Goal: Task Accomplishment & Management: Use online tool/utility

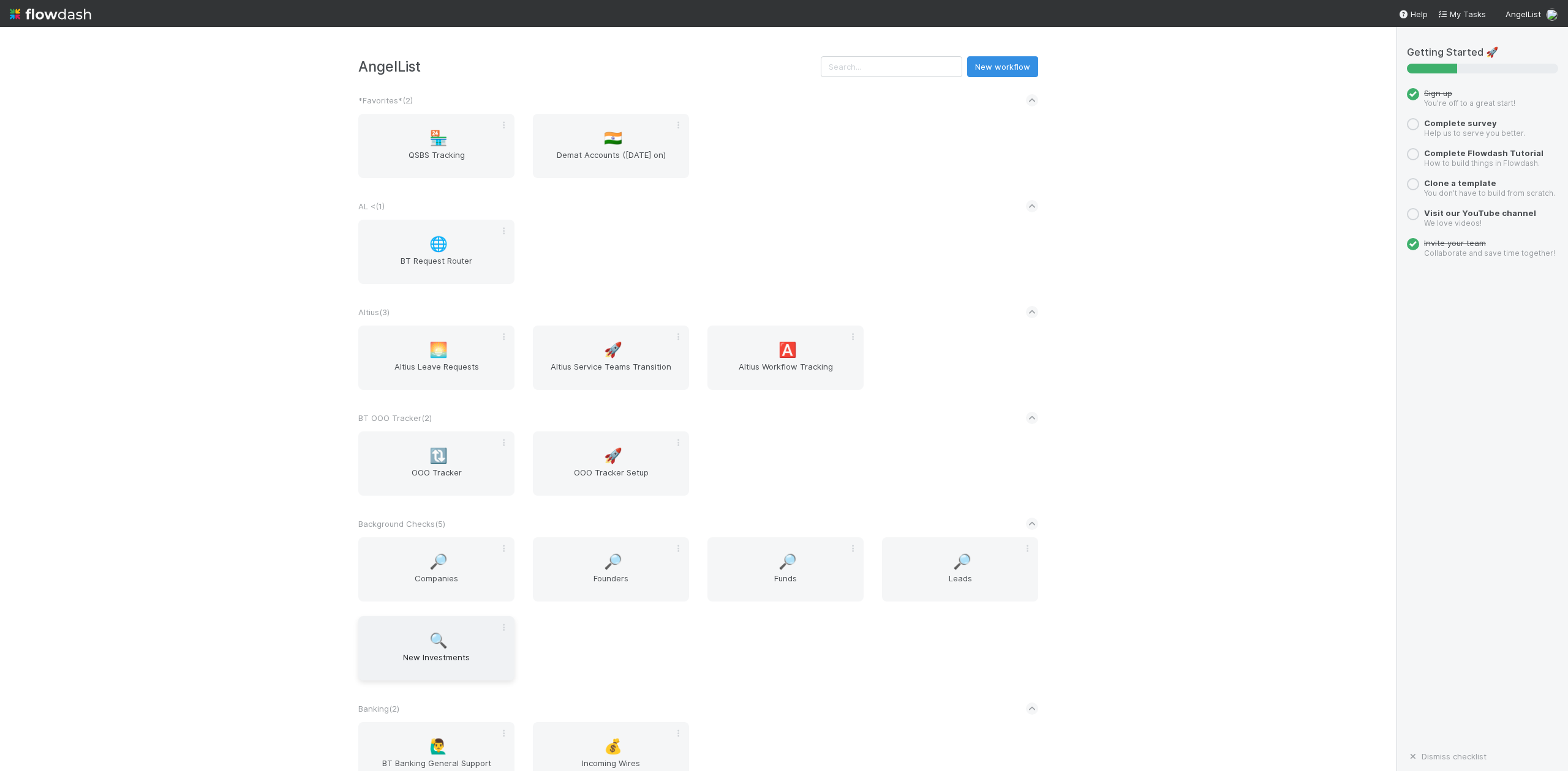
click at [439, 655] on span "New Investments" at bounding box center [437, 663] width 147 height 24
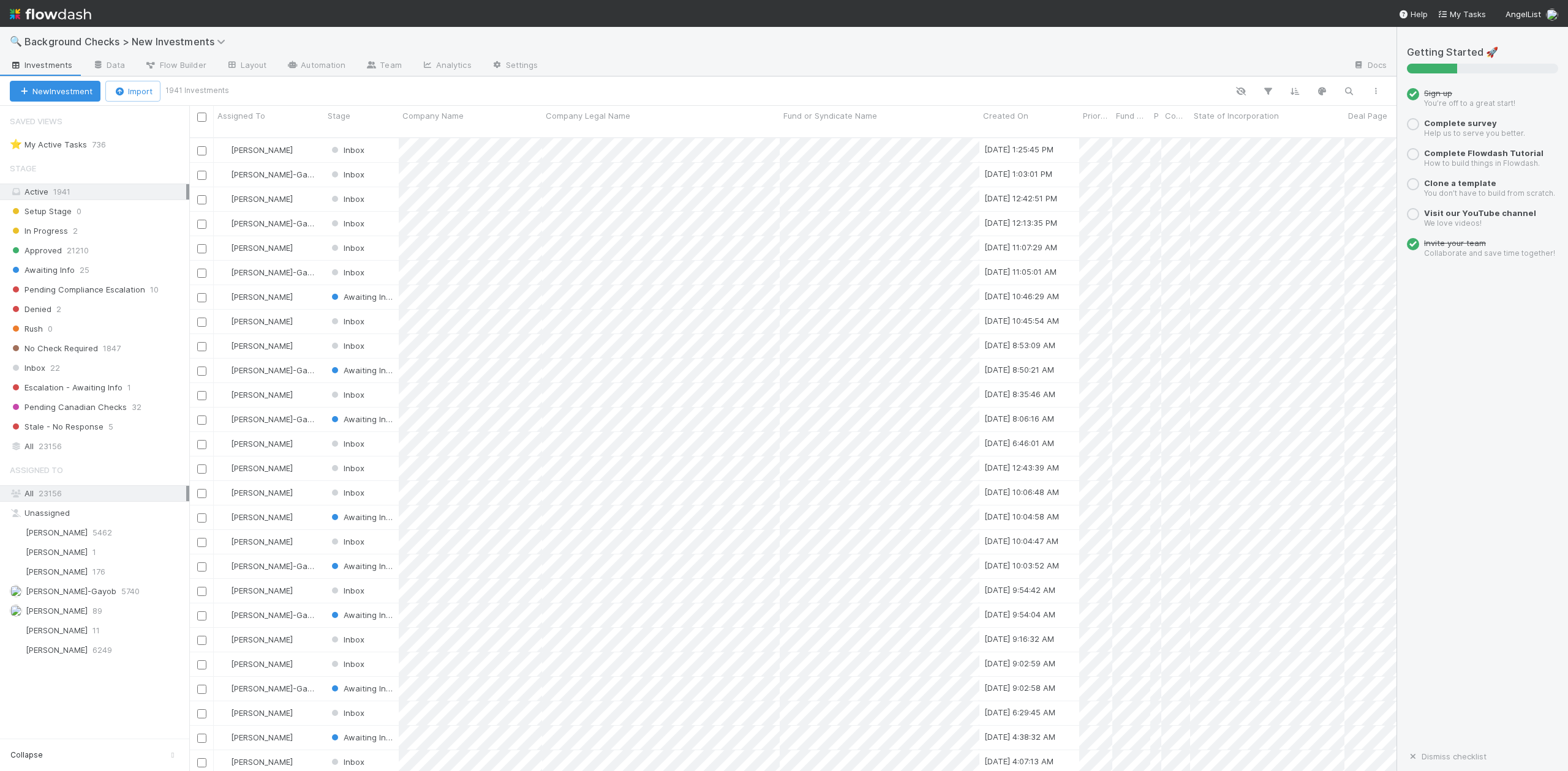
scroll to position [632, 1196]
click at [42, 368] on span "Inbox" at bounding box center [27, 368] width 36 height 15
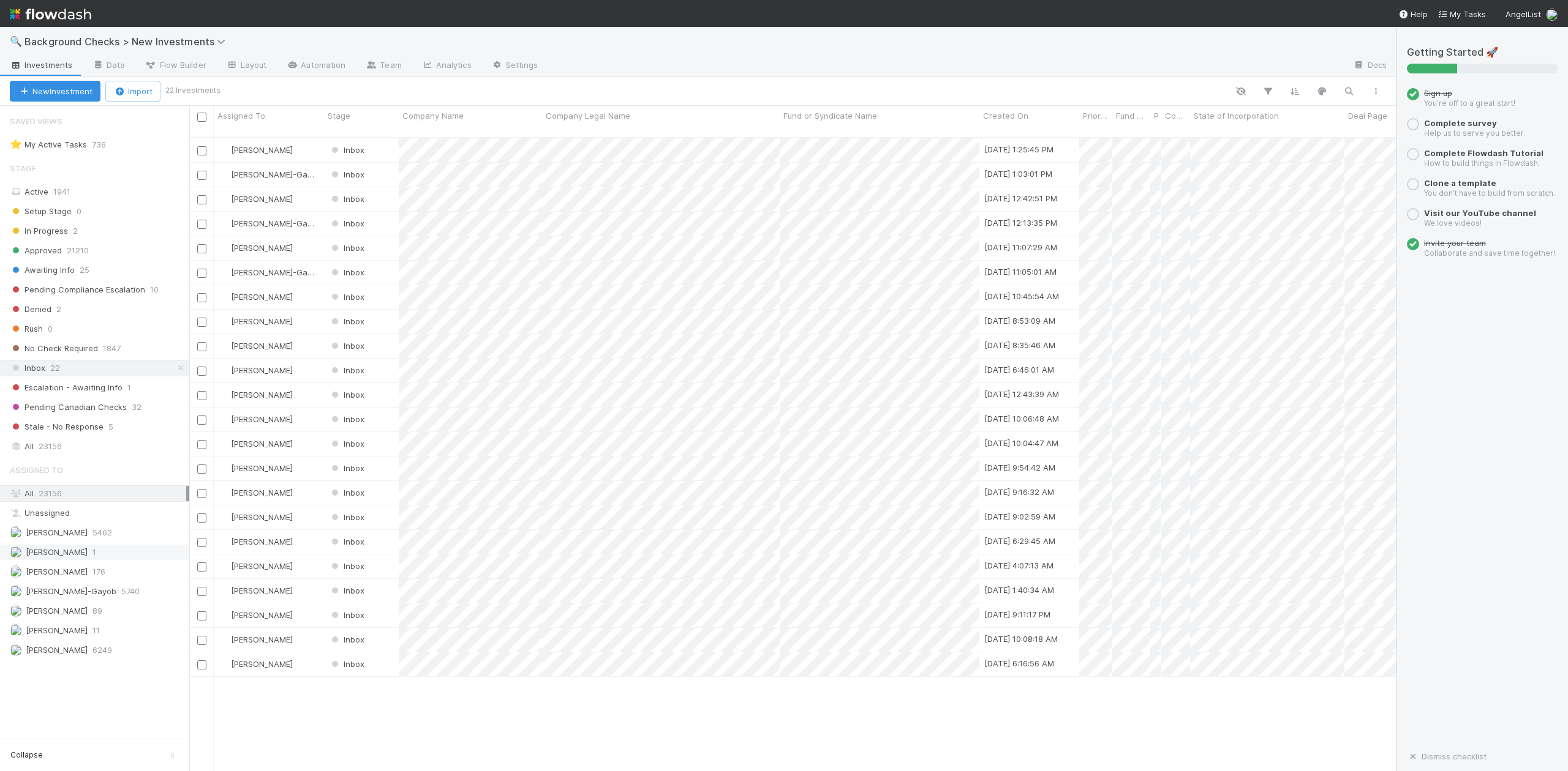
scroll to position [632, 1196]
click at [65, 616] on span "[PERSON_NAME]" at bounding box center [57, 611] width 62 height 10
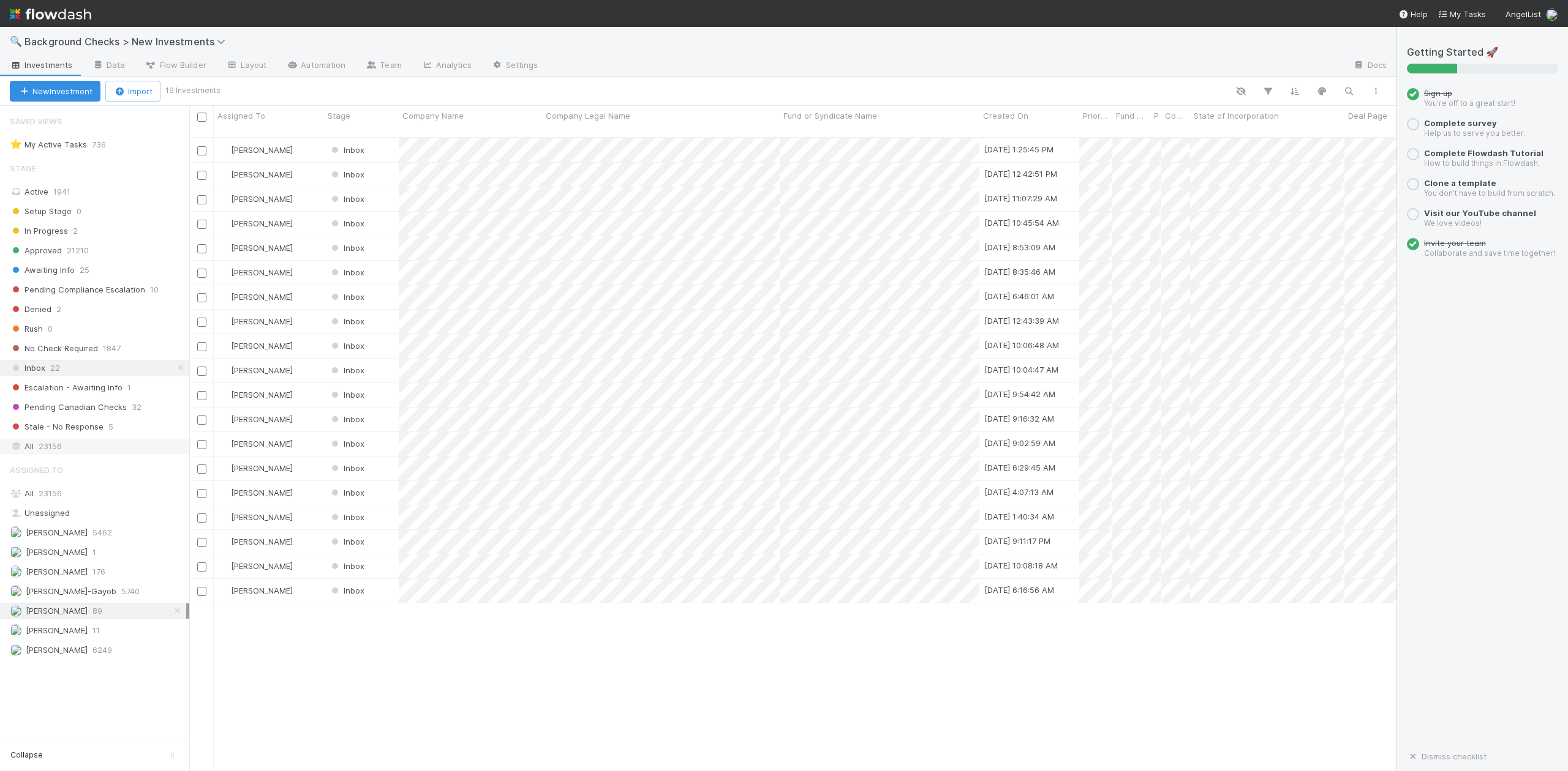
scroll to position [632, 1196]
click at [56, 231] on span "In Progress" at bounding box center [39, 231] width 58 height 15
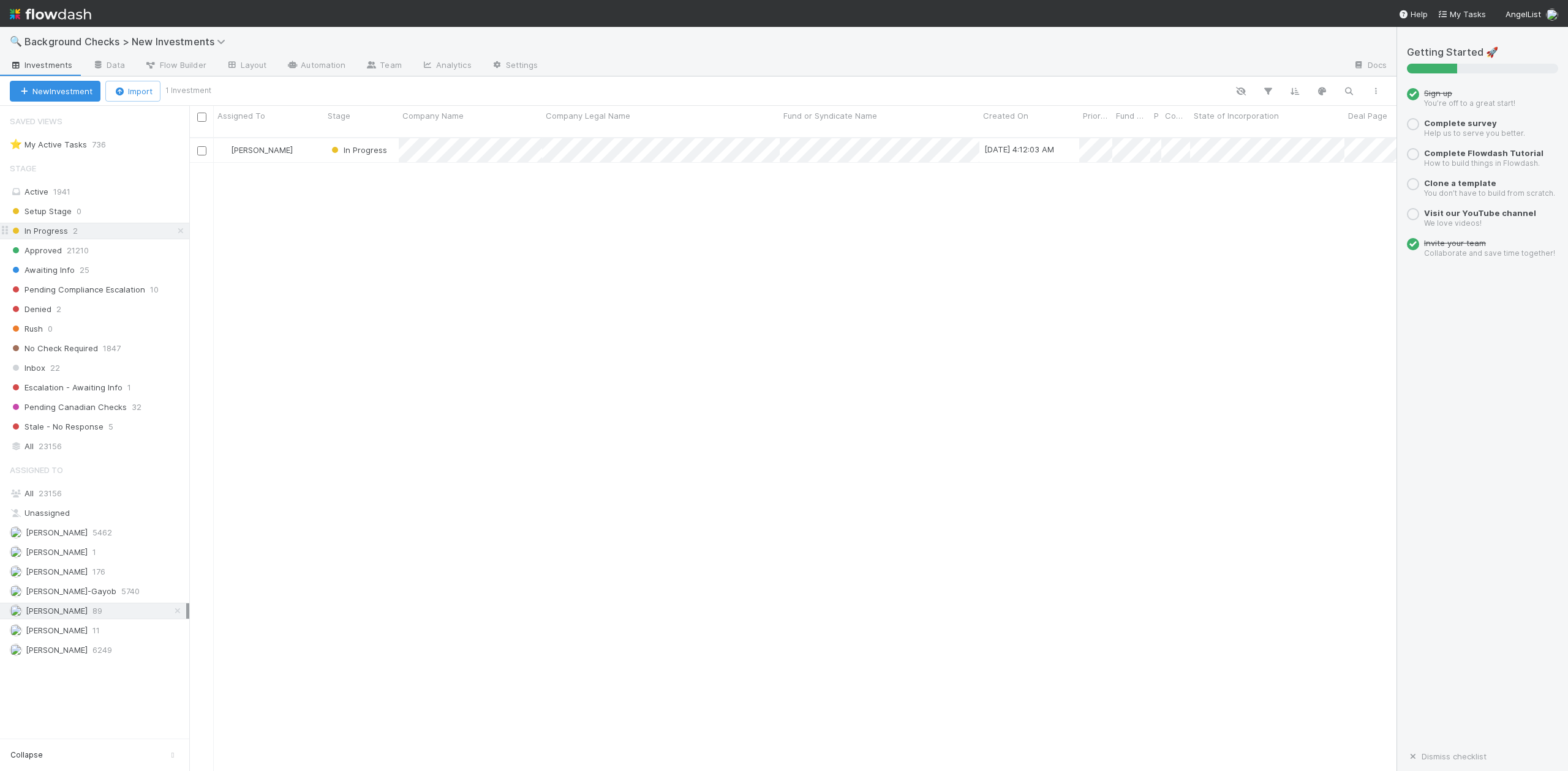
scroll to position [632, 1196]
click at [56, 517] on div "Unassigned" at bounding box center [97, 514] width 176 height 15
click at [53, 498] on span "23156" at bounding box center [50, 493] width 23 height 10
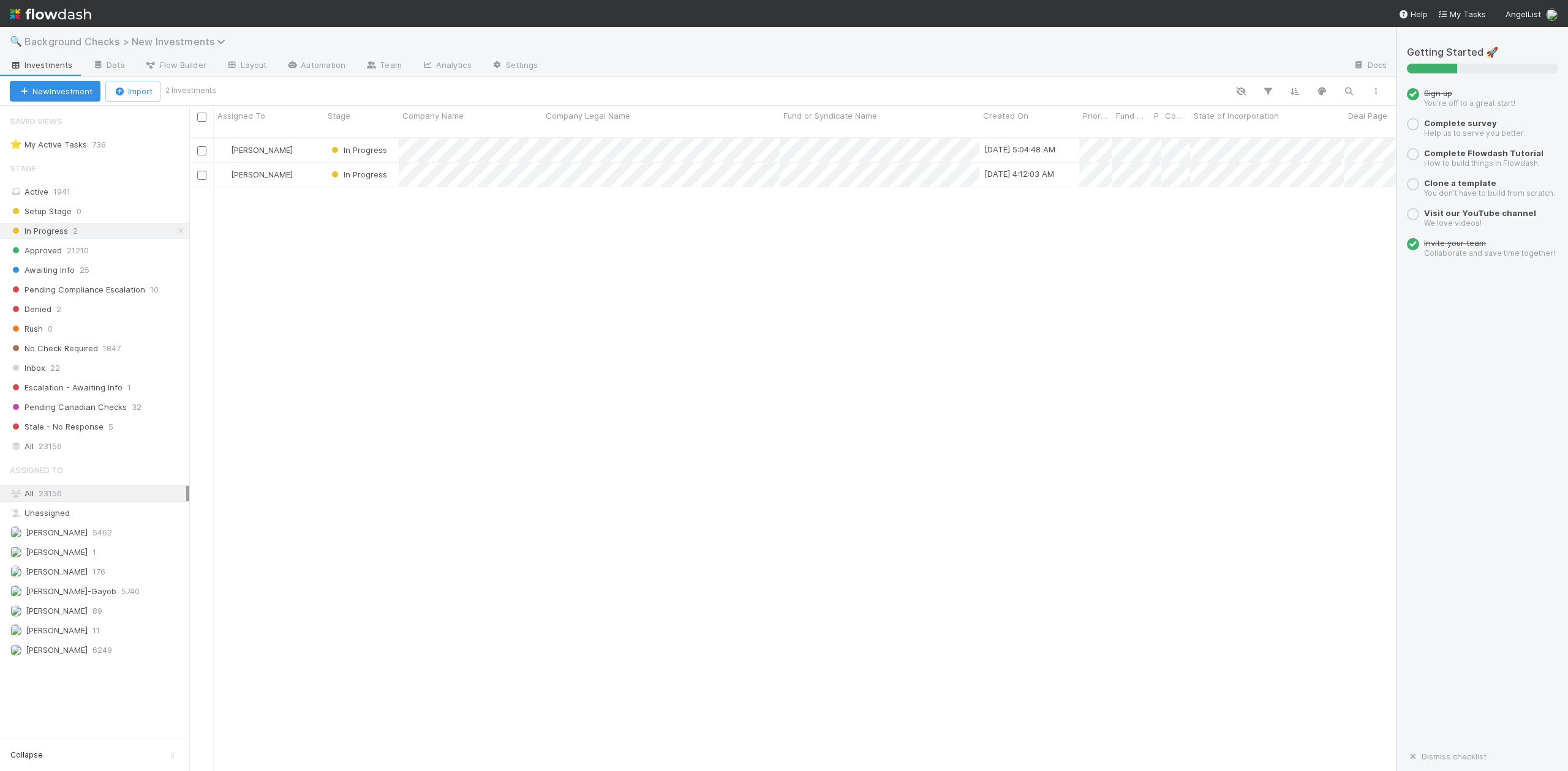
click at [217, 41] on icon at bounding box center [223, 41] width 13 height 10
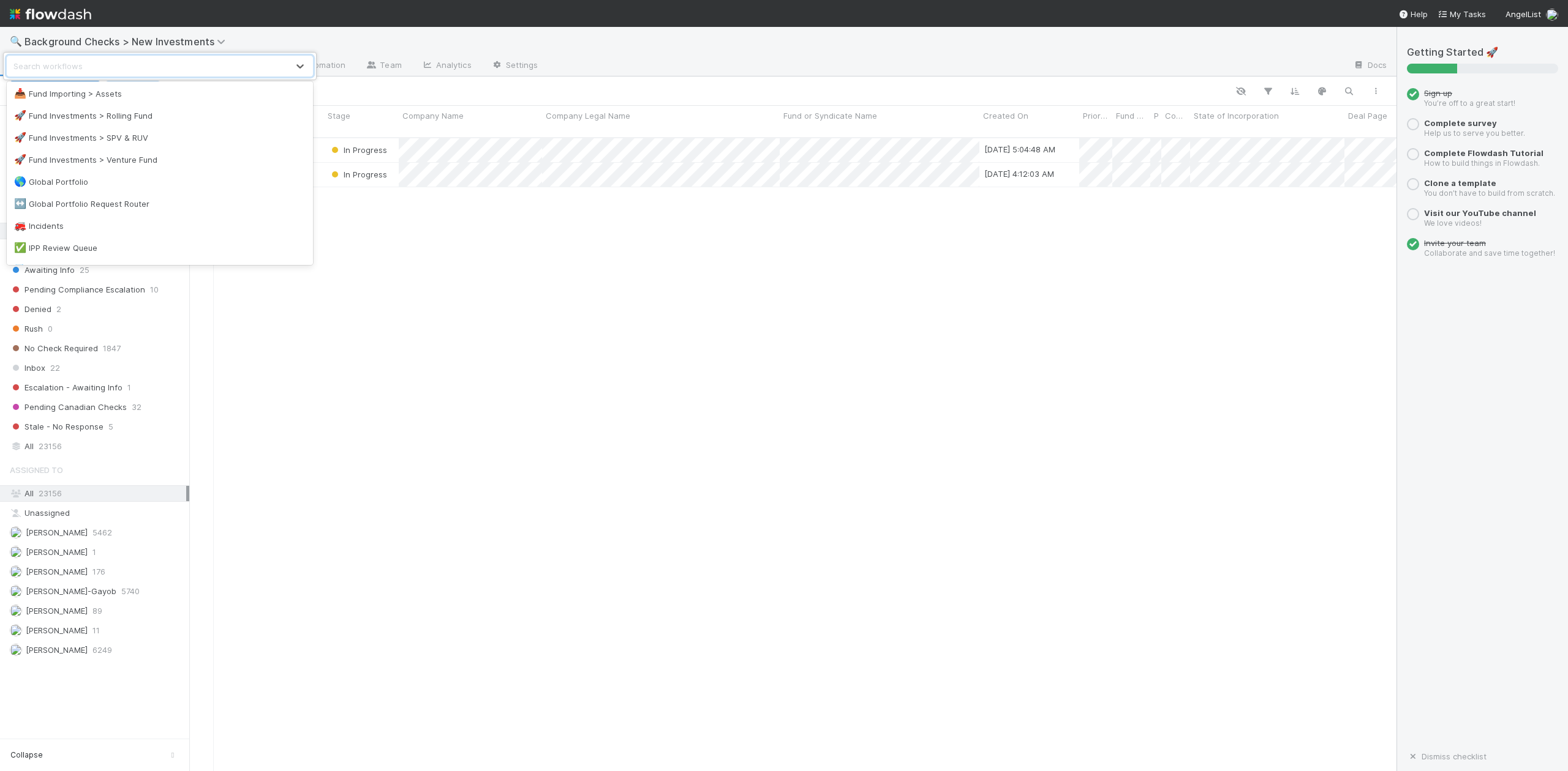
scroll to position [734, 0]
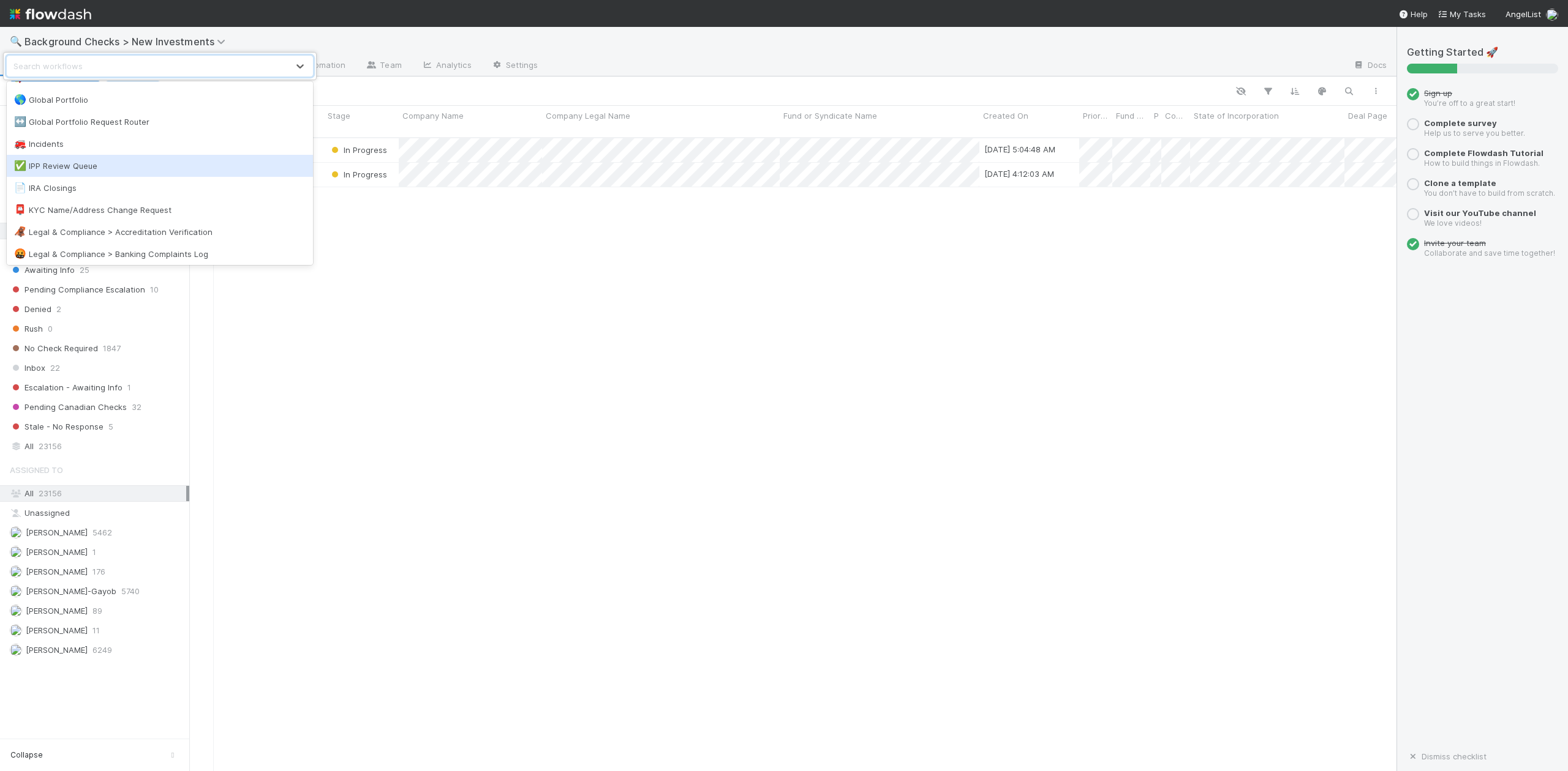
click at [95, 163] on div "✅ IPP Review Queue" at bounding box center [160, 166] width 291 height 13
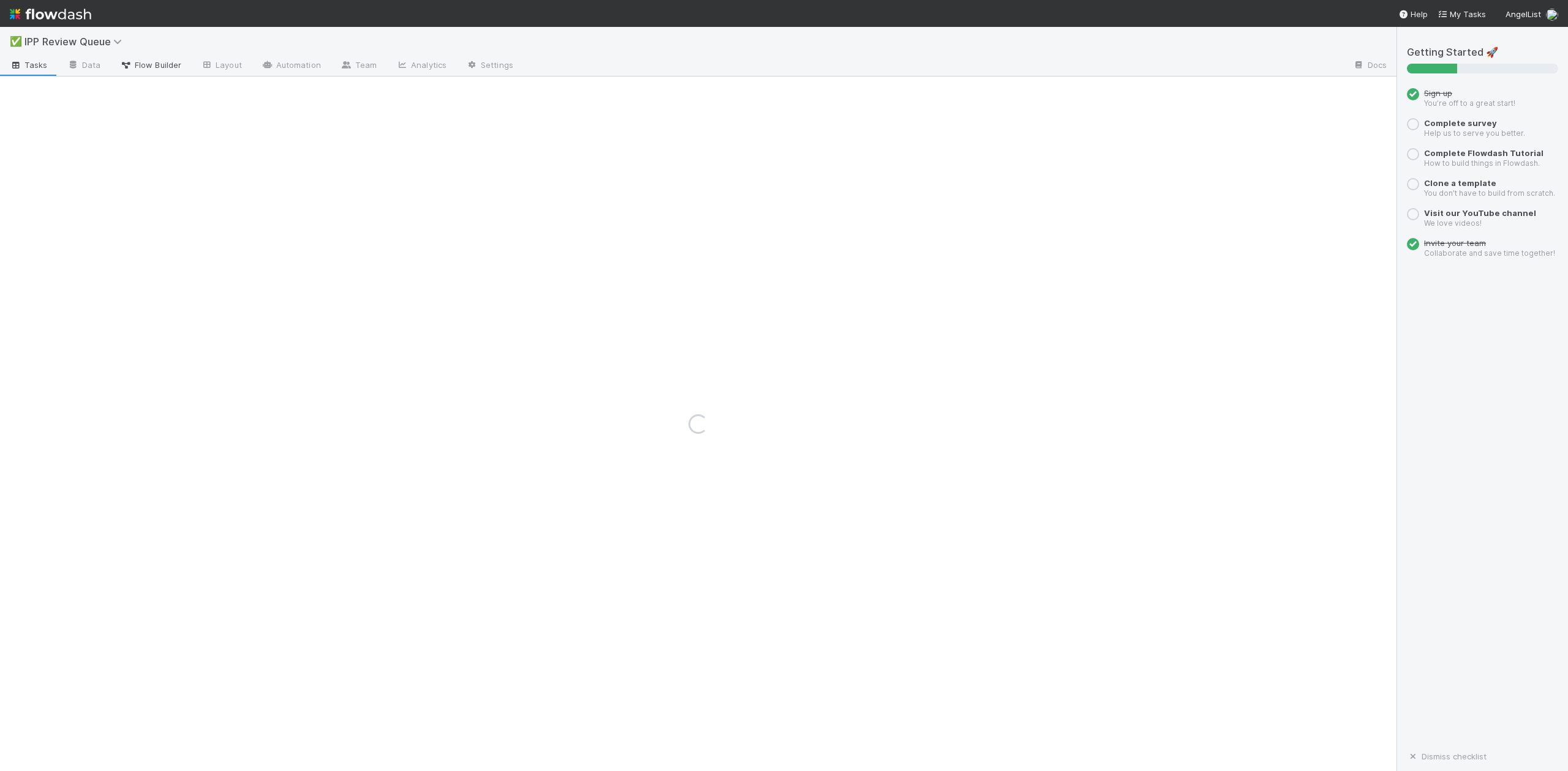
click at [169, 64] on span "Flow Builder" at bounding box center [151, 65] width 62 height 13
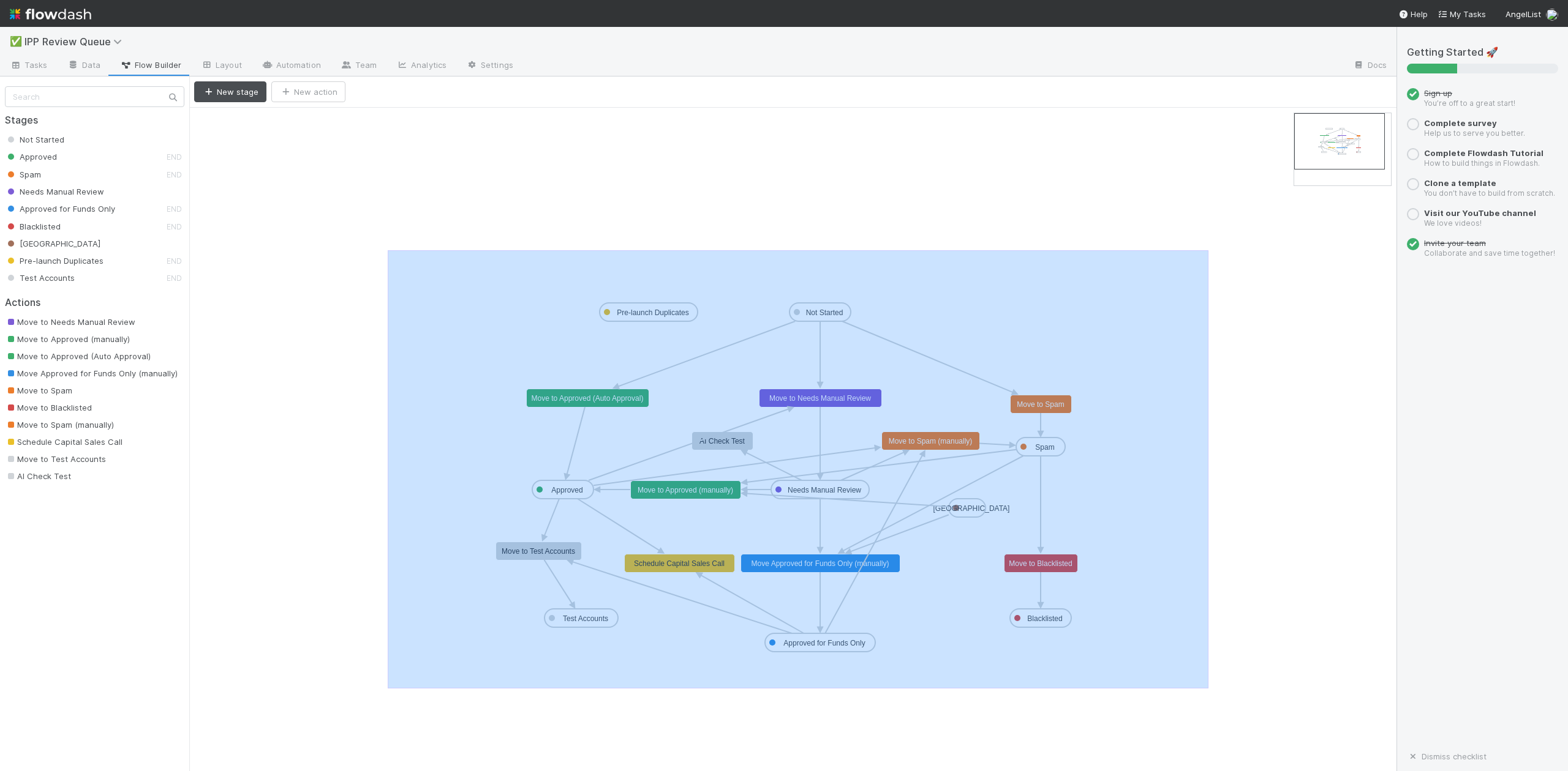
drag, startPoint x: 388, startPoint y: 251, endPoint x: 1208, endPoint y: 689, distance: 929.6
click at [1208, 689] on icon "Not Started Approved Spam Needs Manual Review Approved for Funds Only Blacklist…" at bounding box center [793, 439] width 1207 height 664
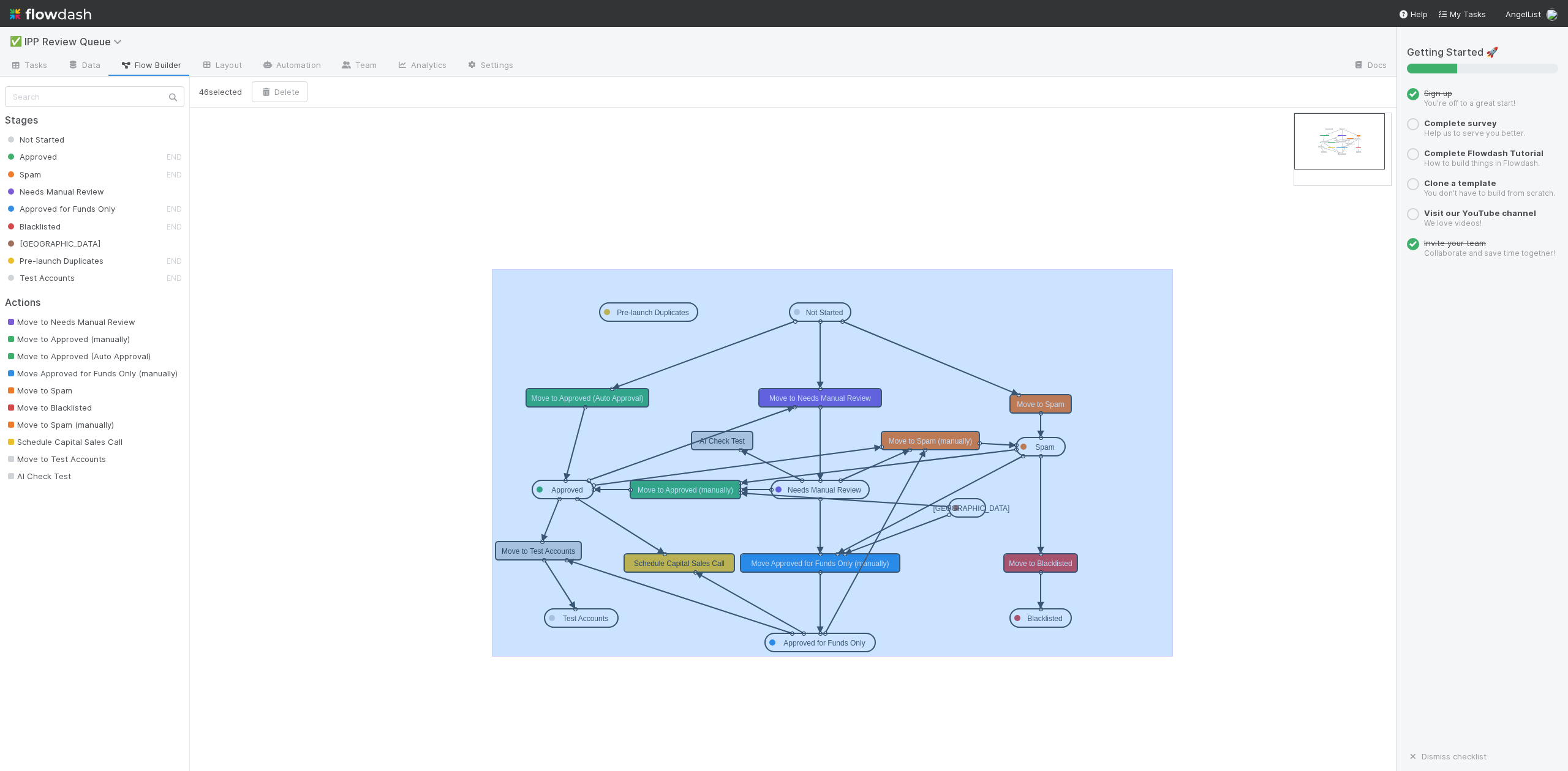
drag, startPoint x: 491, startPoint y: 270, endPoint x: 1173, endPoint y: 657, distance: 784.2
click at [1173, 657] on icon "Not Started Approved Spam Needs Manual Review Approved for Funds Only Blacklist…" at bounding box center [793, 439] width 1207 height 664
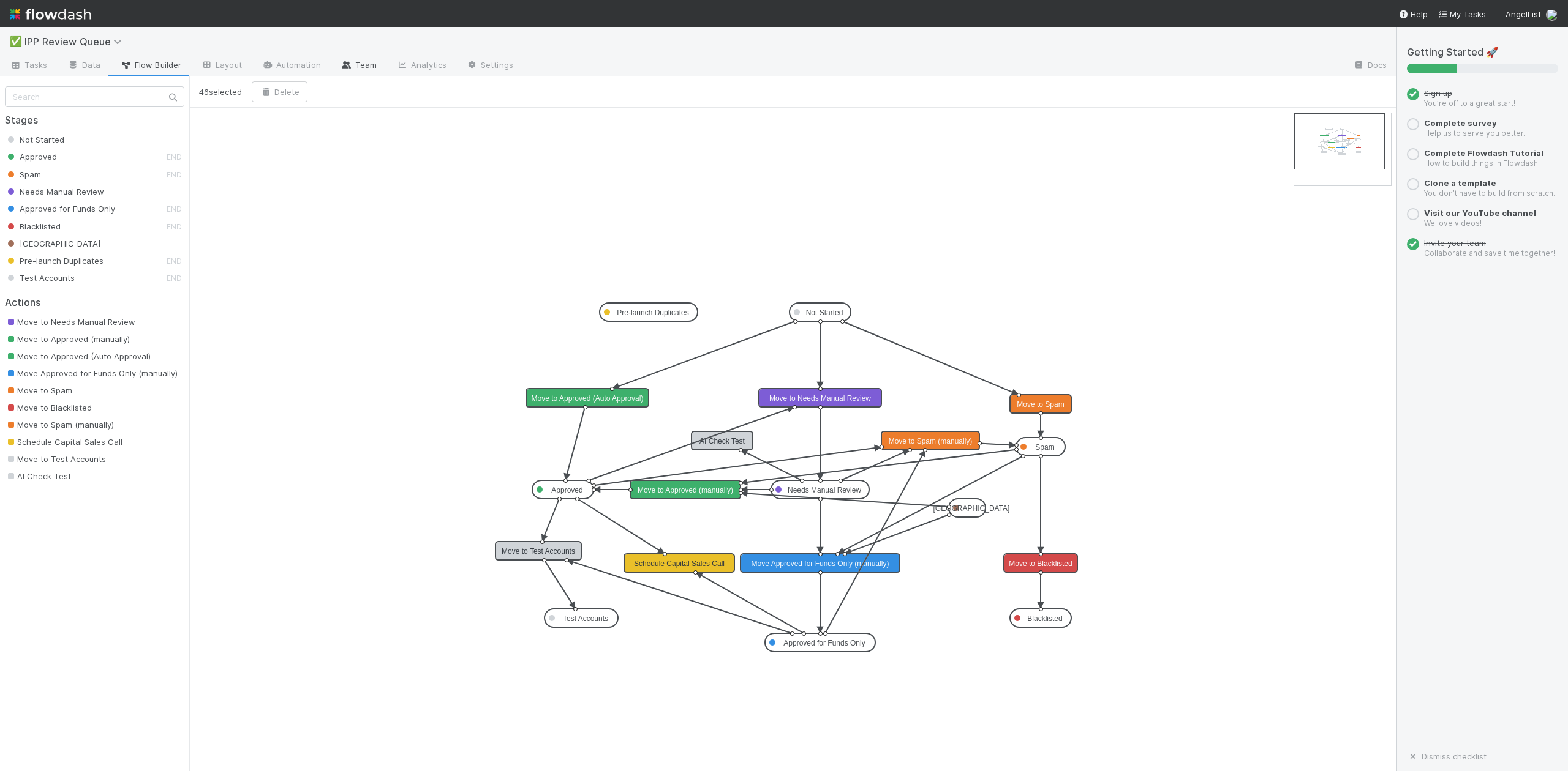
click at [363, 62] on link "Team" at bounding box center [359, 66] width 56 height 19
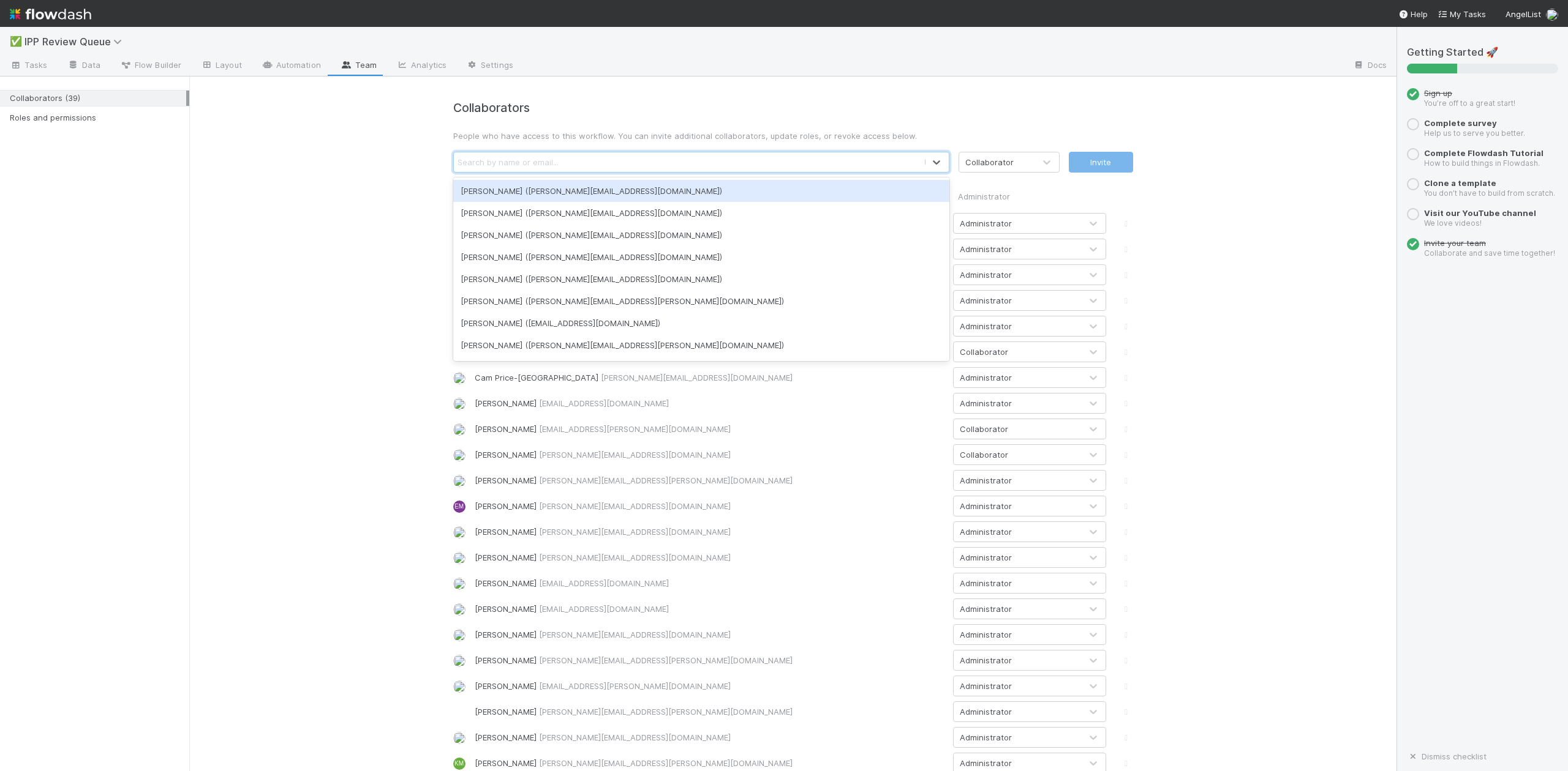
click at [461, 165] on div "Search by name or email..." at bounding box center [508, 162] width 101 height 13
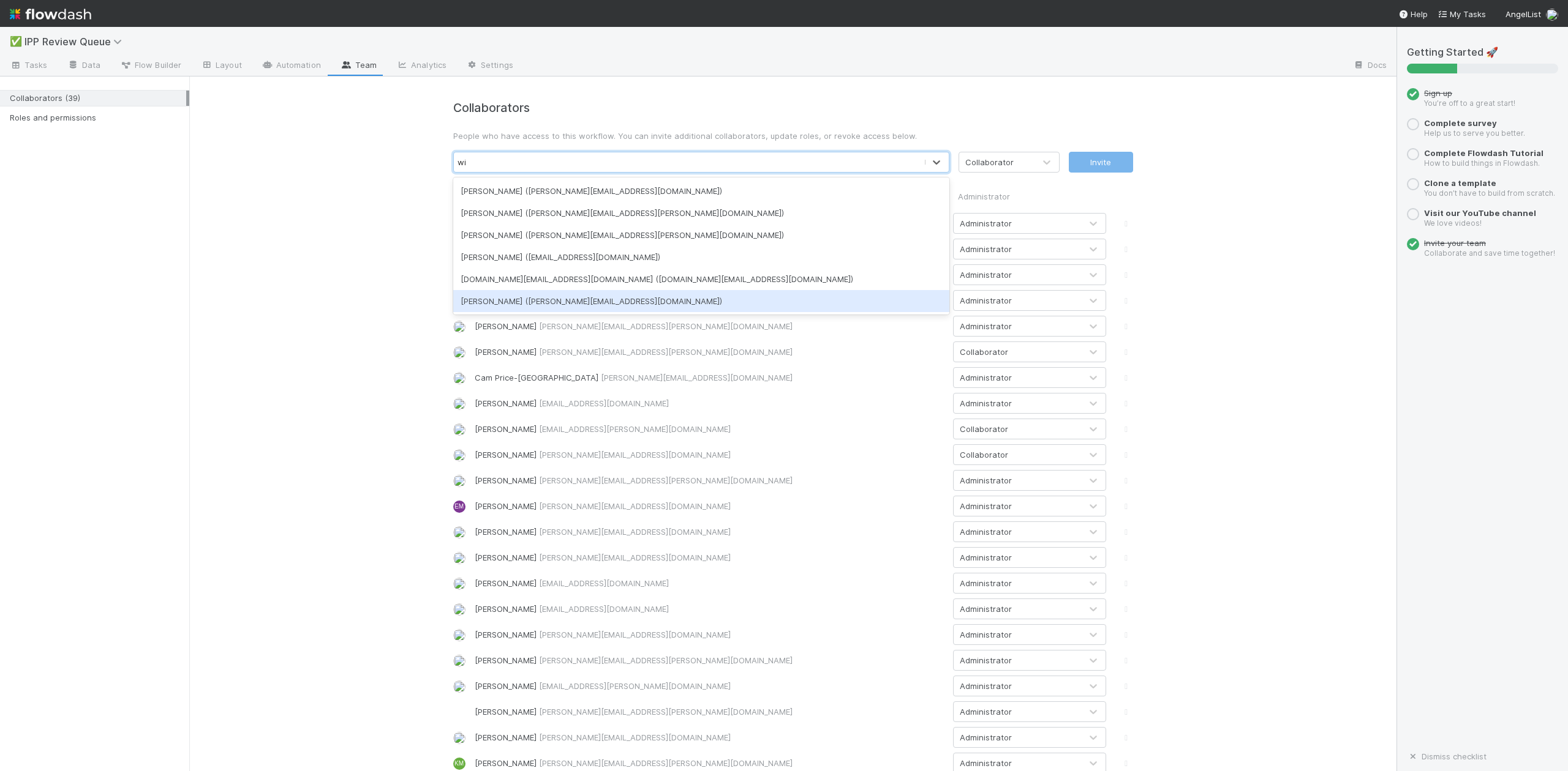
type input "w"
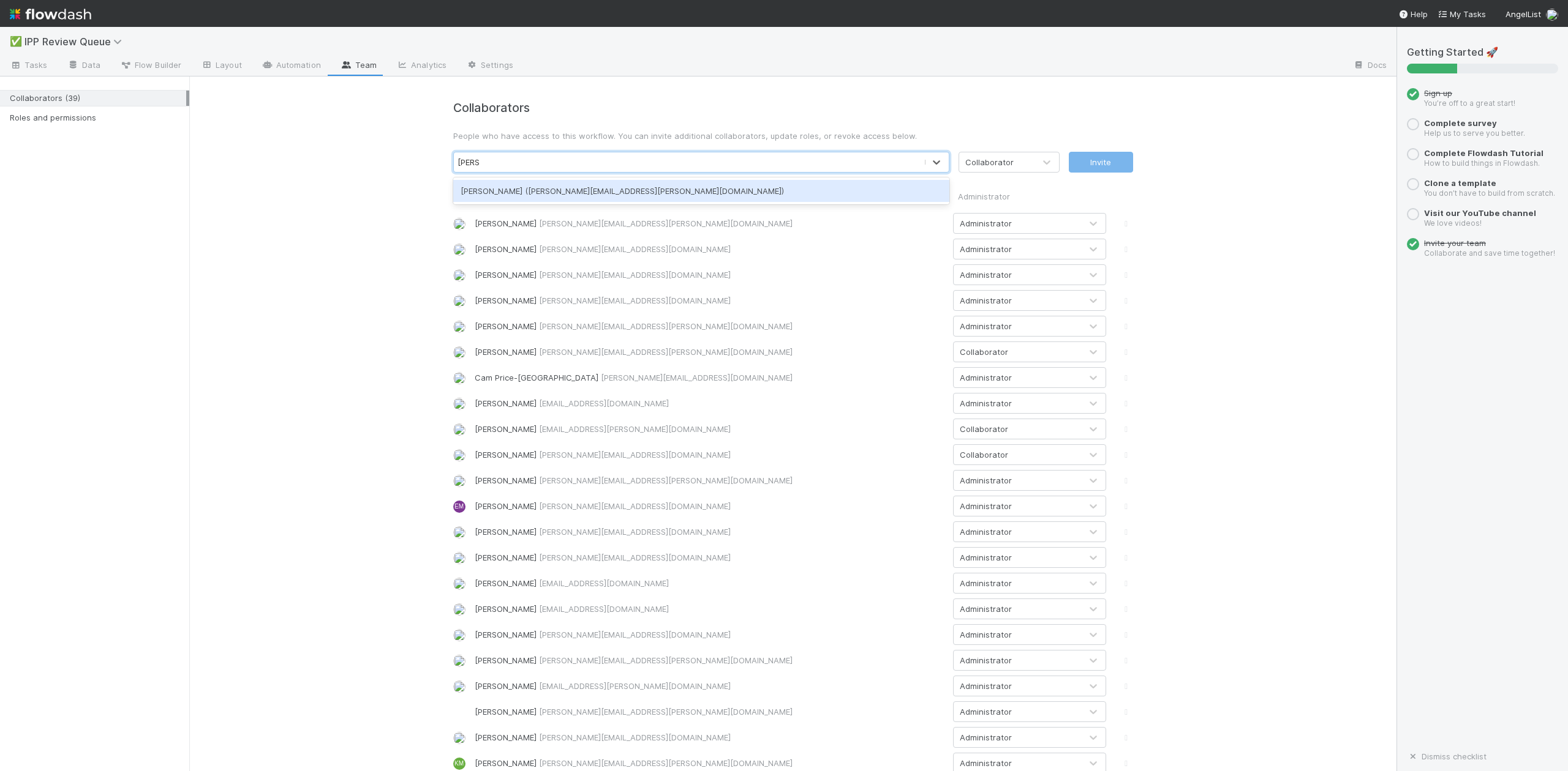
type input "[PERSON_NAME]"
click at [22, 60] on span "Tasks" at bounding box center [28, 65] width 38 height 13
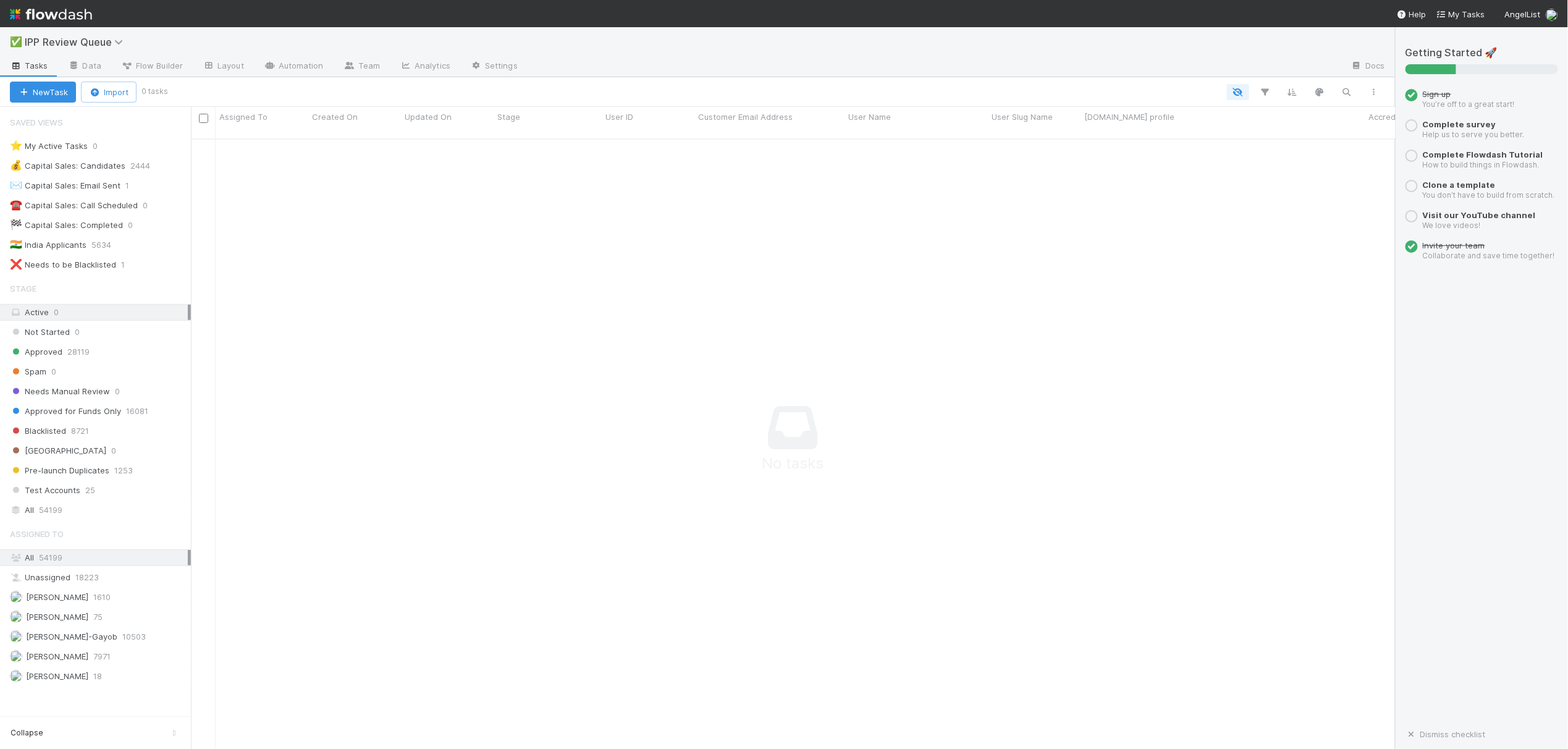
scroll to position [595, 1180]
click at [703, 47] on div "✅ IPP Review Queue" at bounding box center [697, 42] width 1395 height 29
click at [57, 517] on span "54199" at bounding box center [51, 510] width 23 height 16
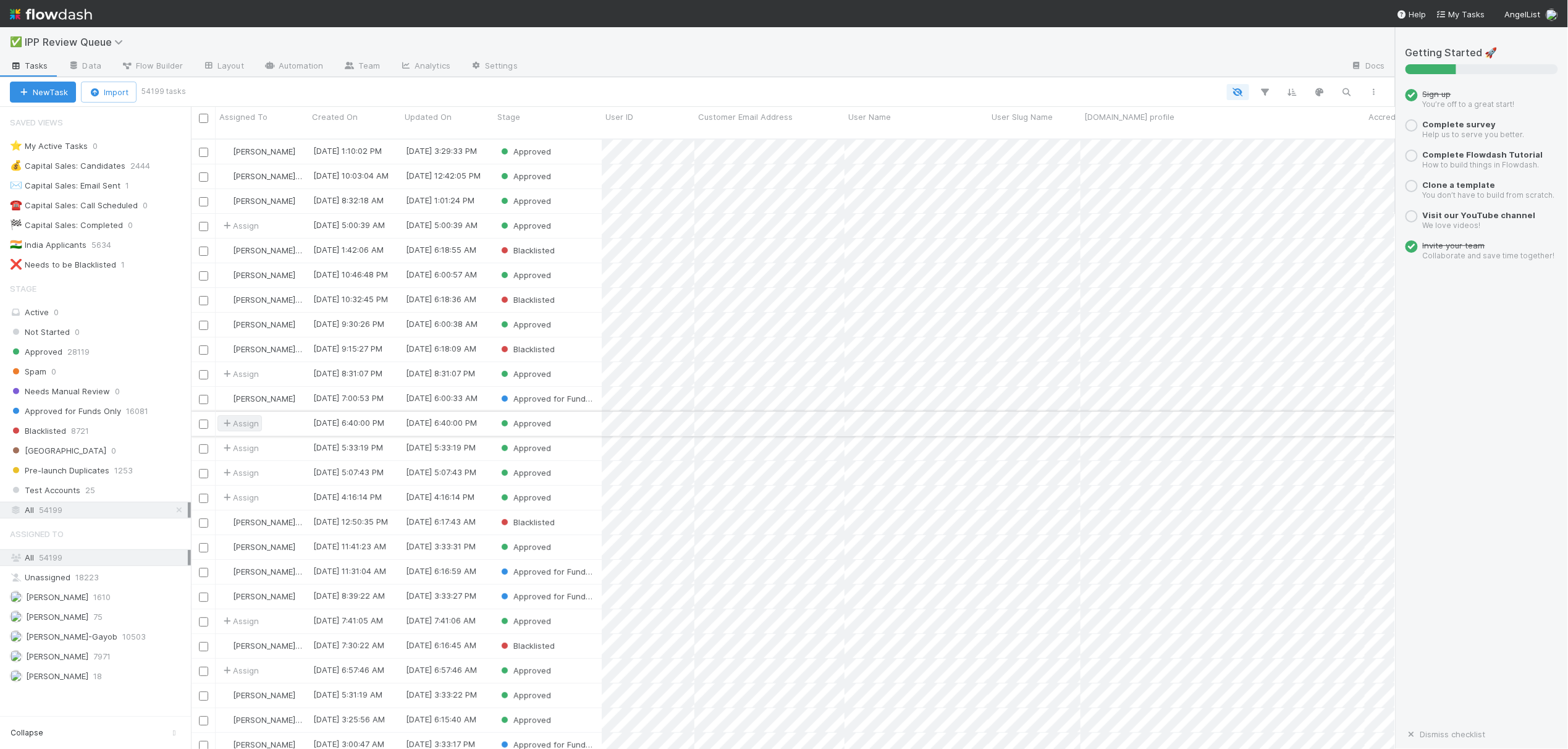
scroll to position [608, 1193]
click at [303, 140] on div "[PERSON_NAME]" at bounding box center [262, 152] width 92 height 24
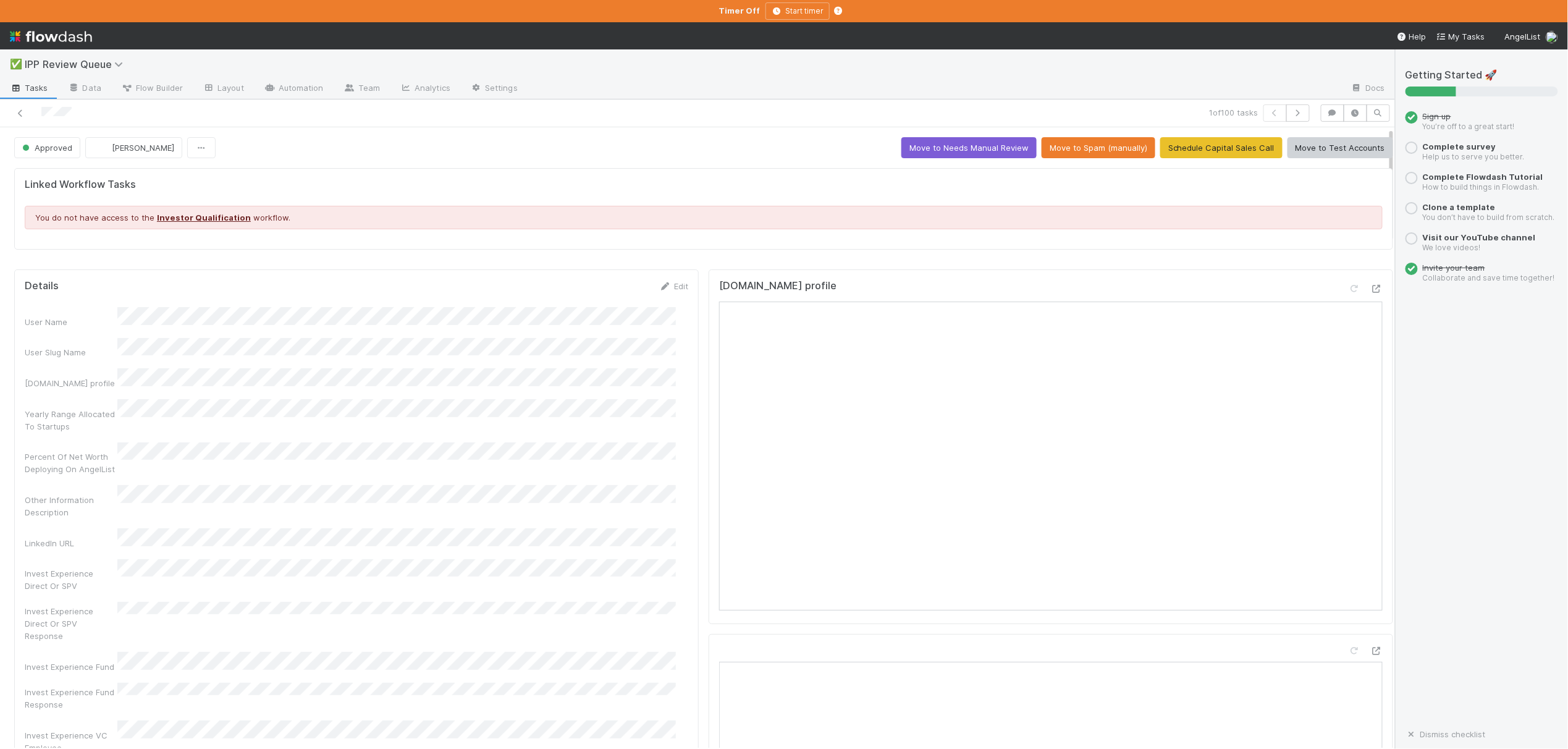
click at [717, 82] on div at bounding box center [935, 89] width 814 height 19
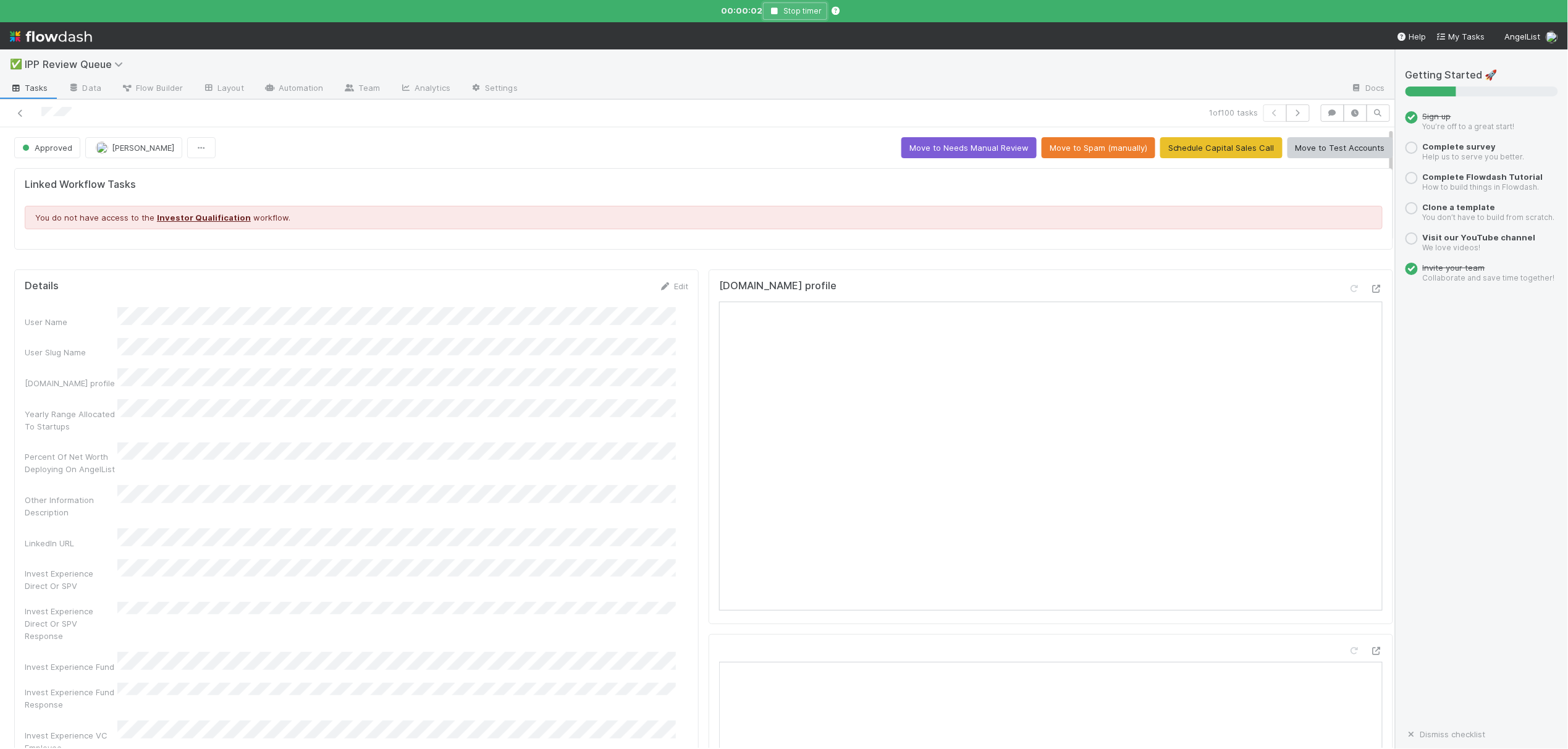
click at [776, 6] on button "Stop timer" at bounding box center [796, 12] width 64 height 18
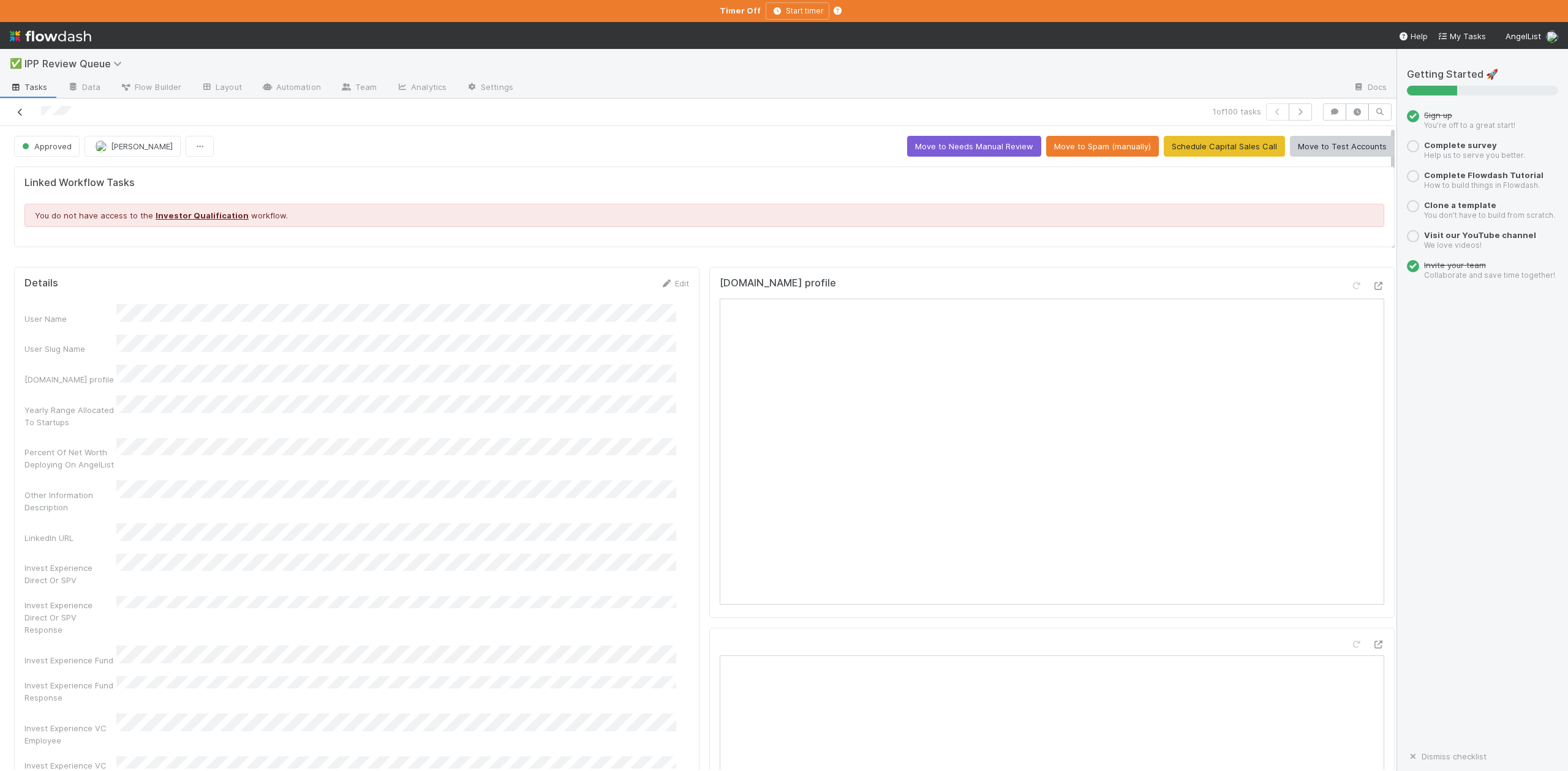
click at [23, 114] on icon at bounding box center [20, 112] width 13 height 8
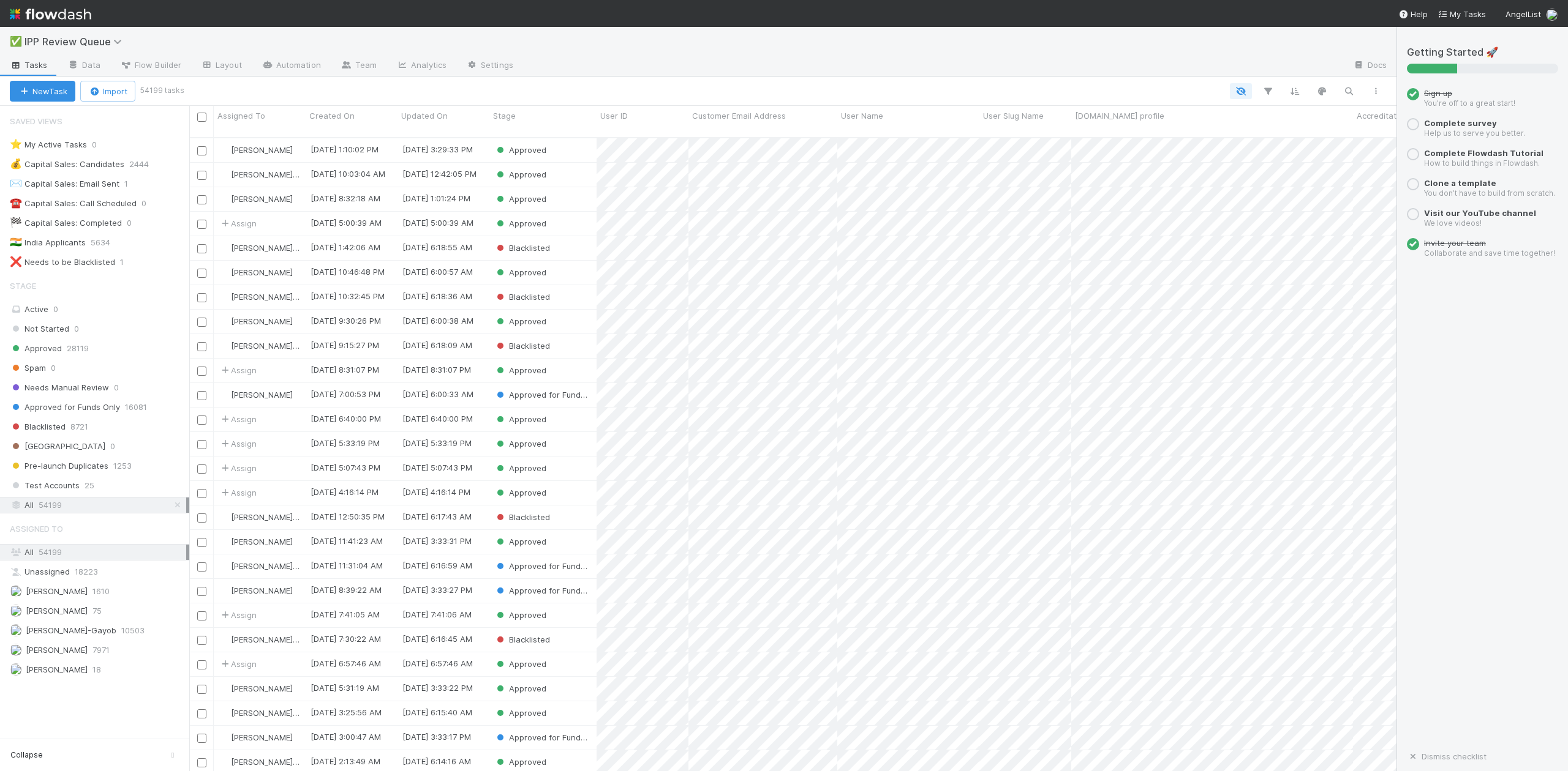
scroll to position [632, 1196]
click at [62, 434] on span "Blacklisted" at bounding box center [38, 427] width 56 height 15
click at [579, 139] on div "Blacklisted" at bounding box center [543, 150] width 107 height 24
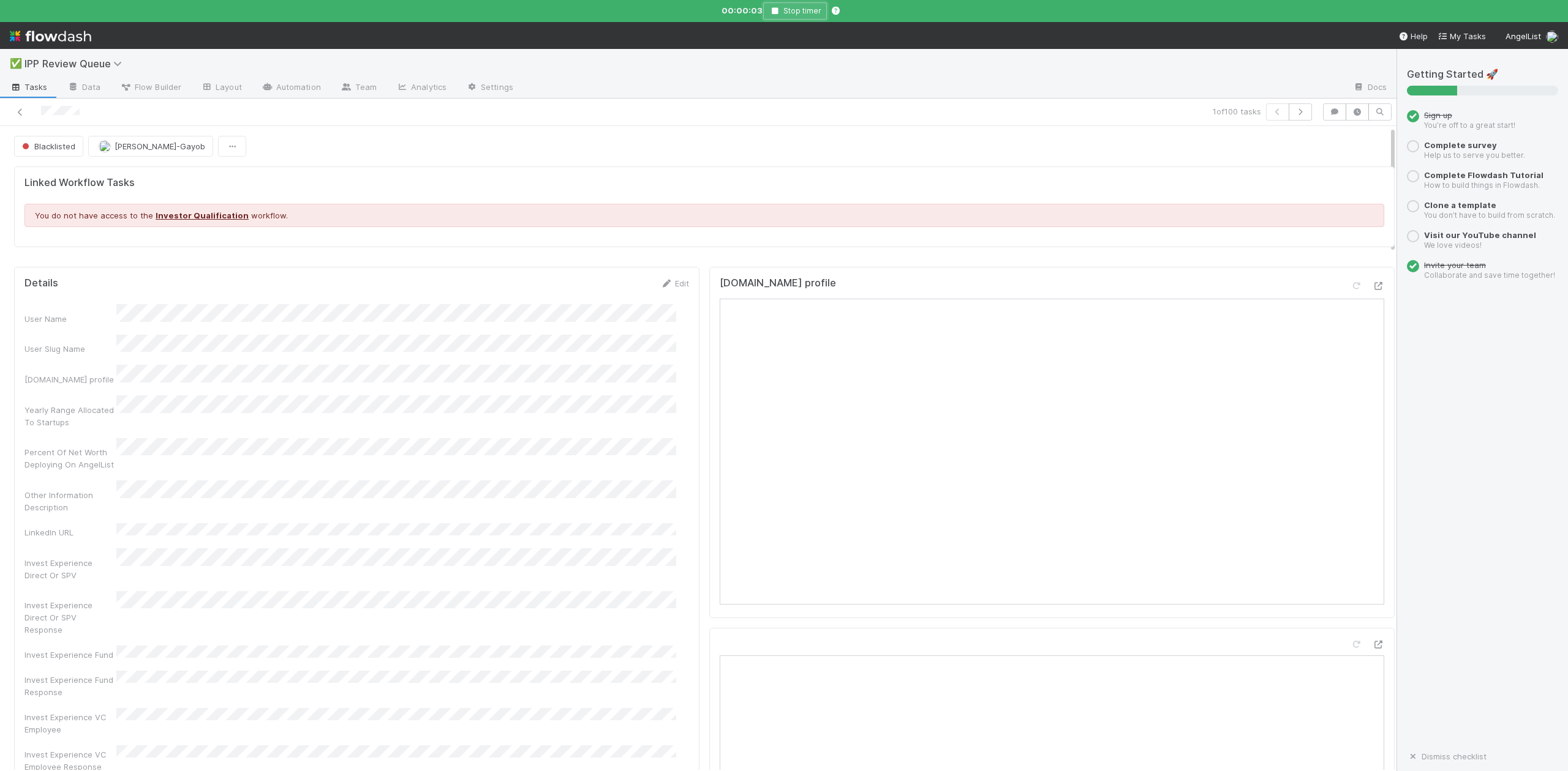
click at [775, 11] on icon "button" at bounding box center [774, 12] width 13 height 8
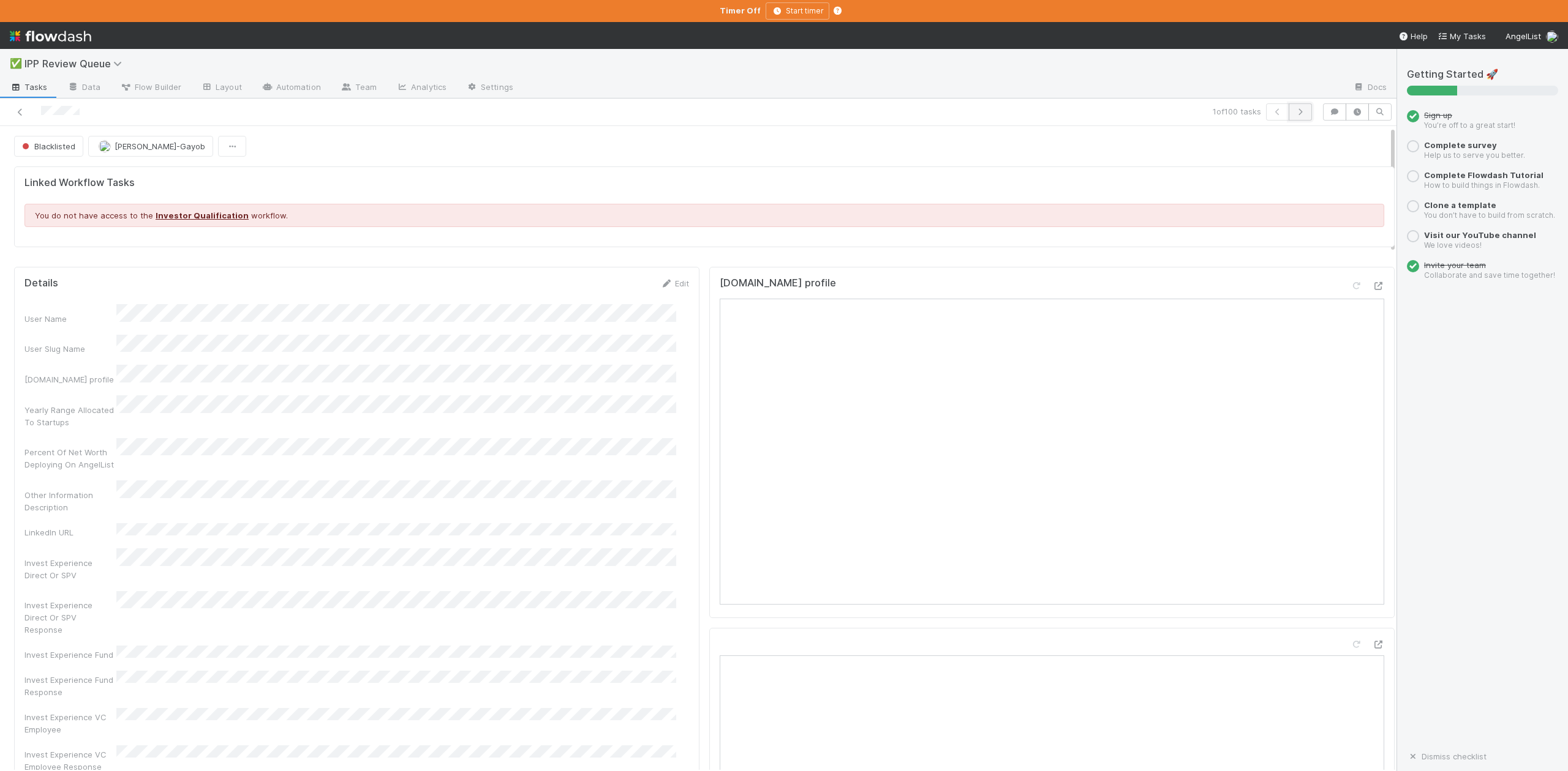
click at [1294, 114] on icon "button" at bounding box center [1300, 112] width 13 height 8
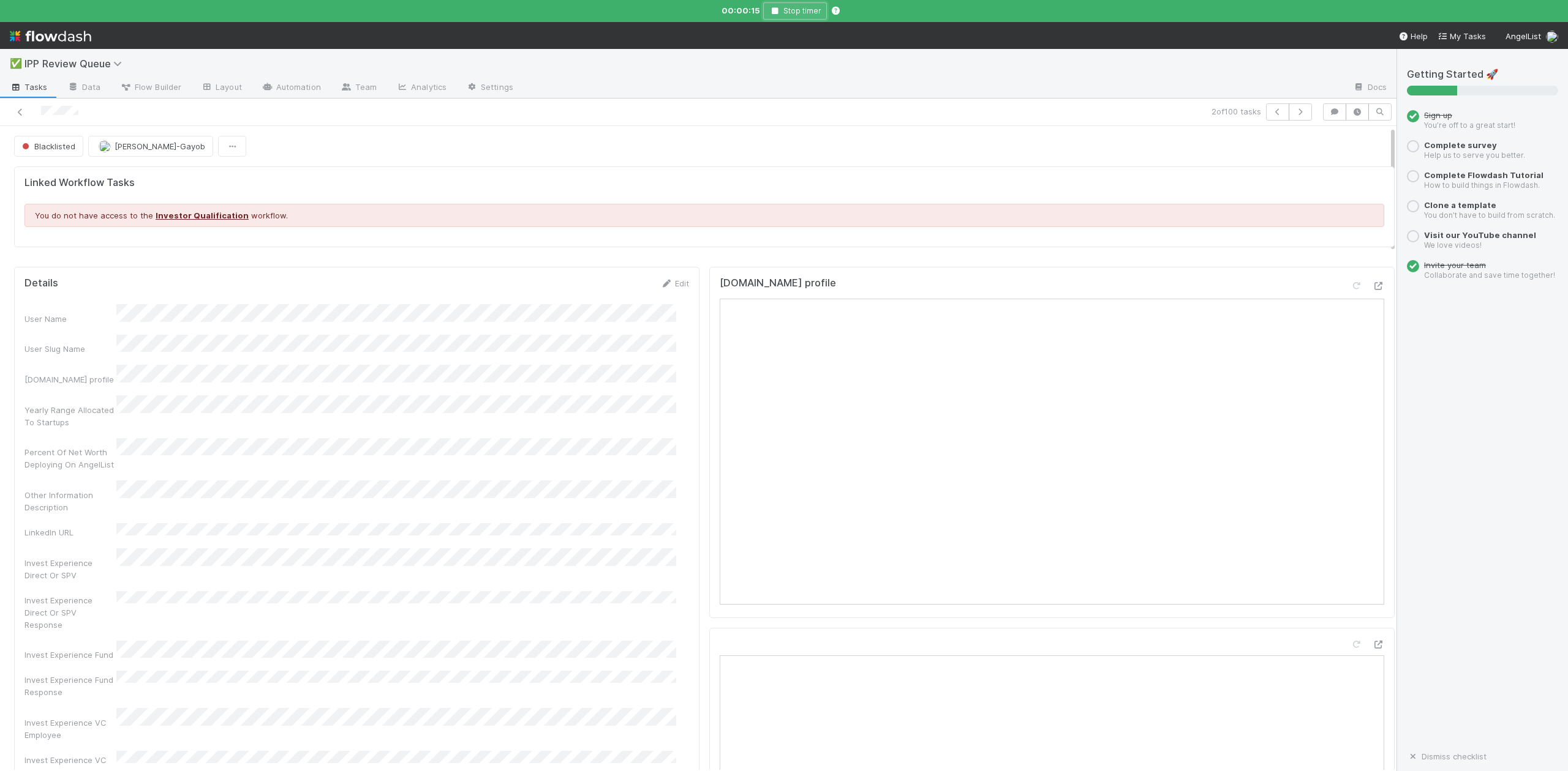
click at [775, 8] on icon "button" at bounding box center [774, 12] width 13 height 8
click at [779, 13] on icon "button" at bounding box center [774, 12] width 13 height 8
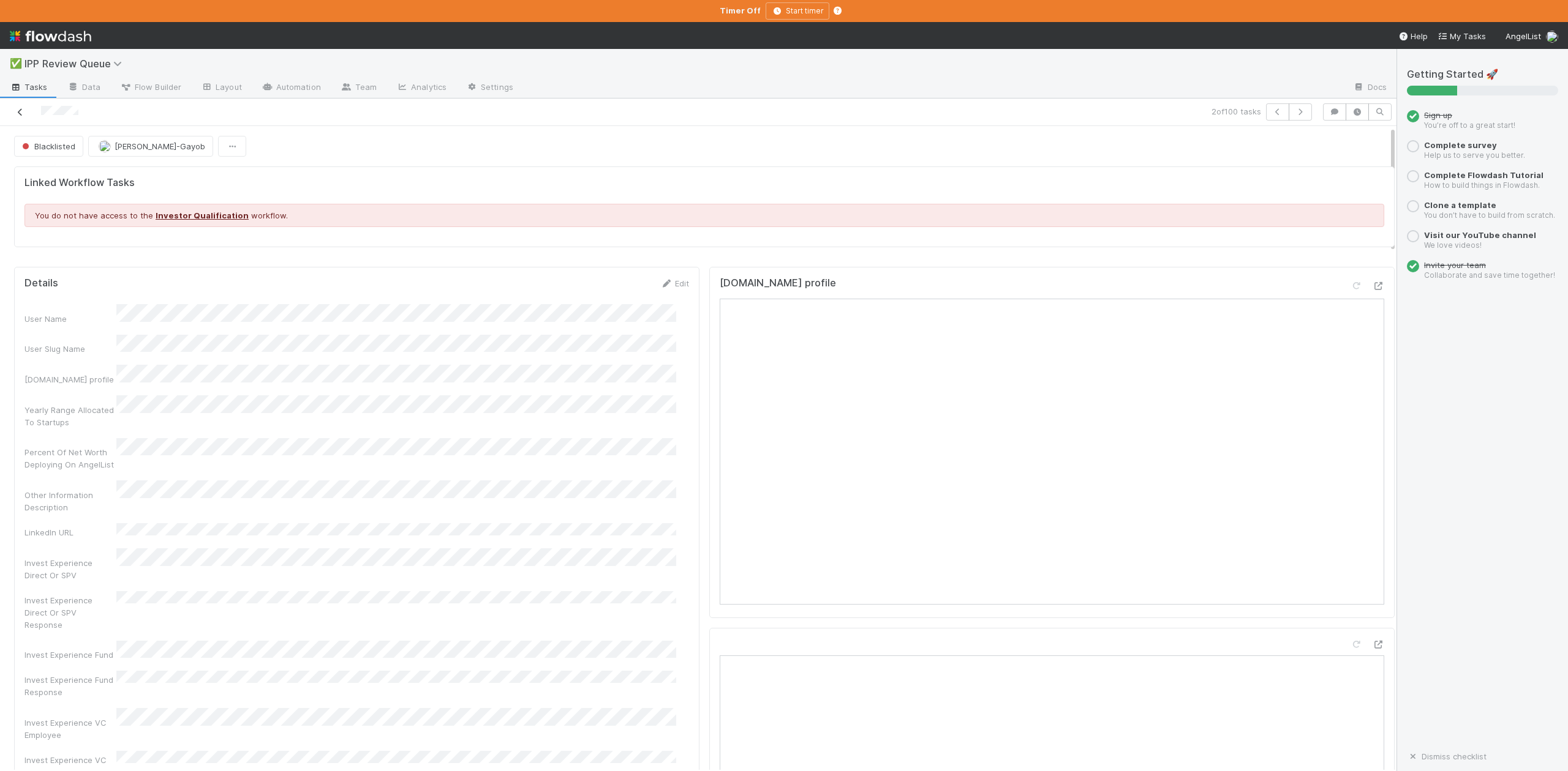
click at [25, 110] on icon at bounding box center [20, 112] width 13 height 8
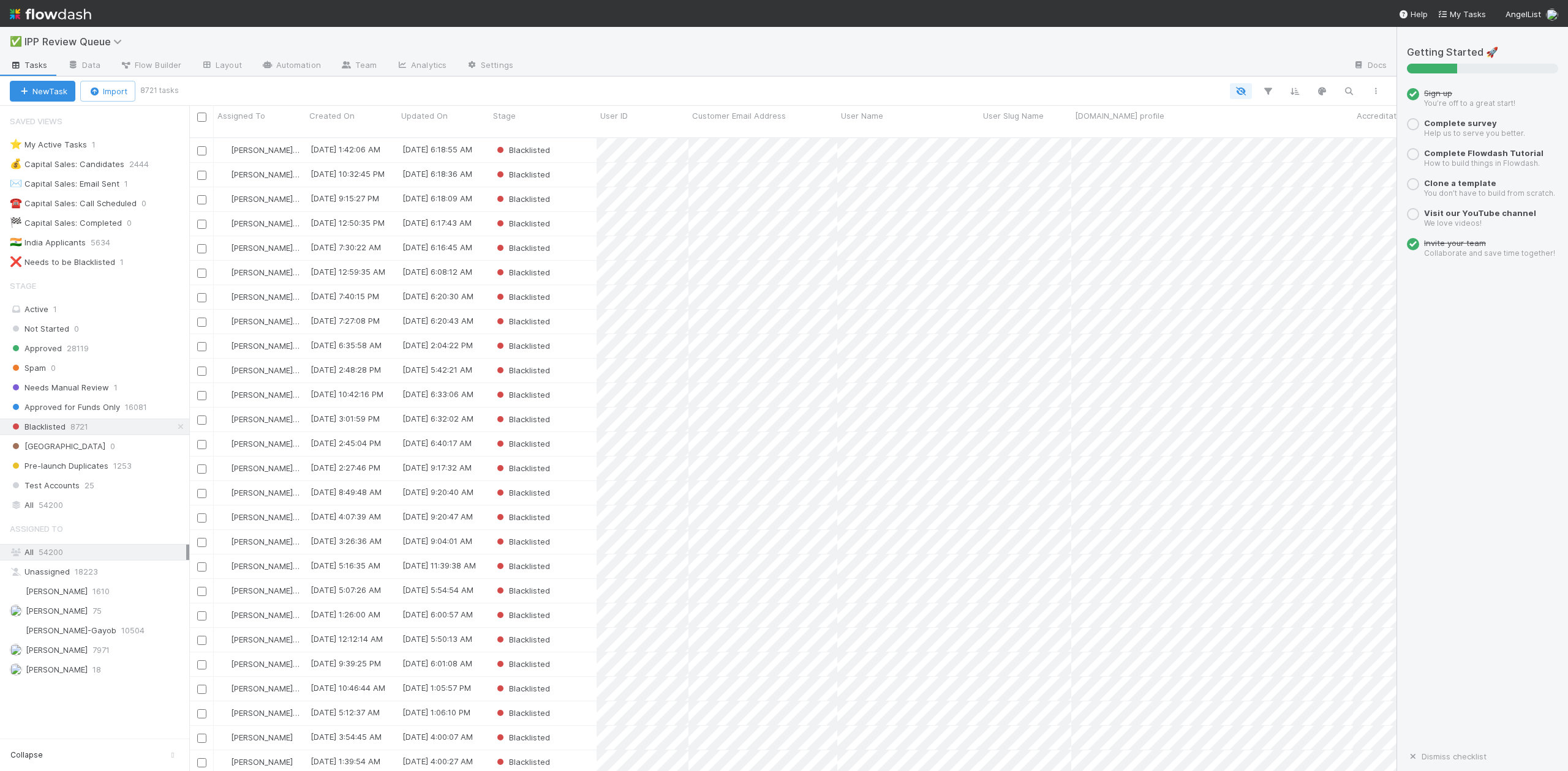
scroll to position [632, 1196]
click at [51, 349] on span "Approved" at bounding box center [36, 349] width 52 height 15
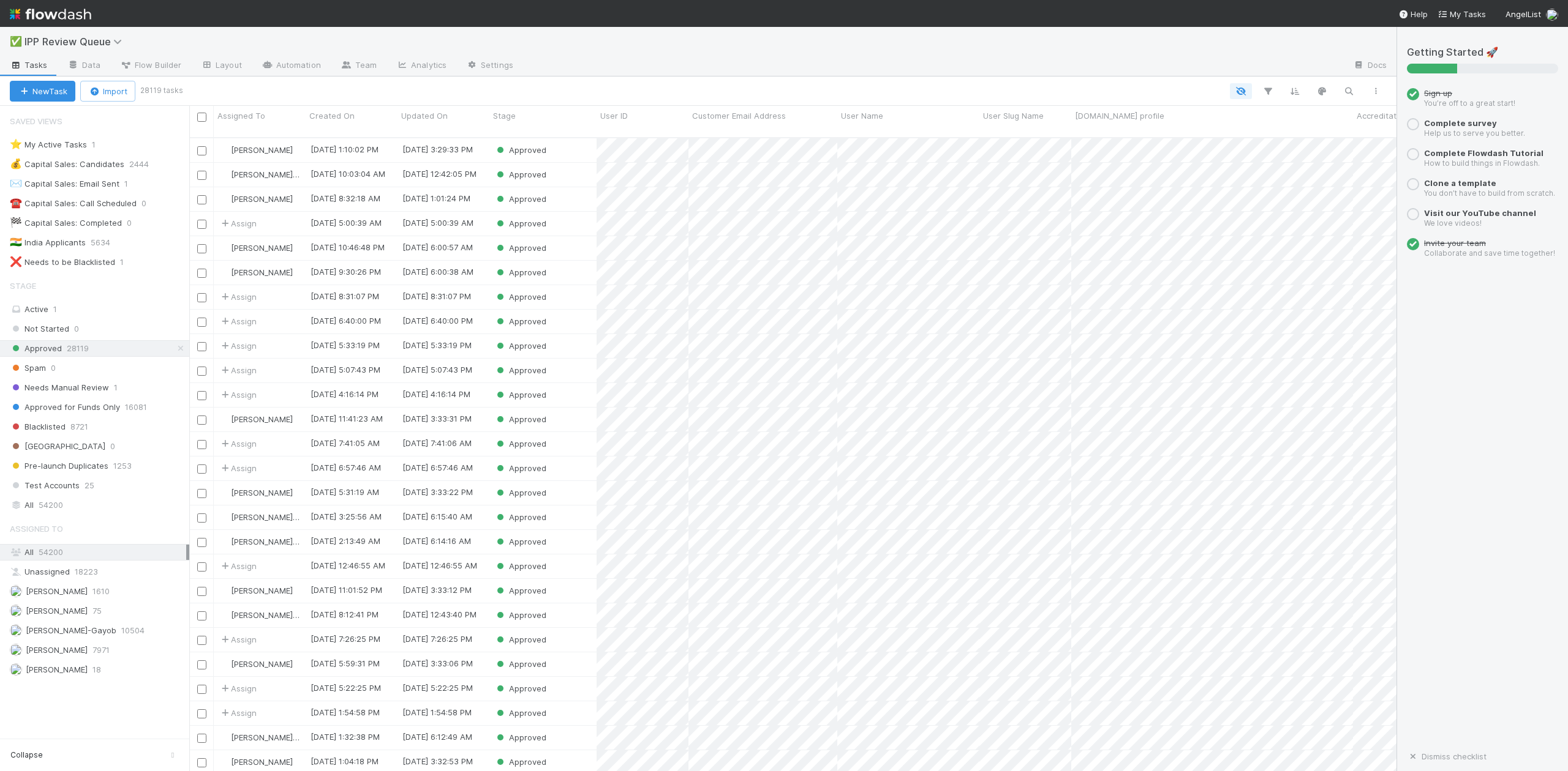
scroll to position [632, 1196]
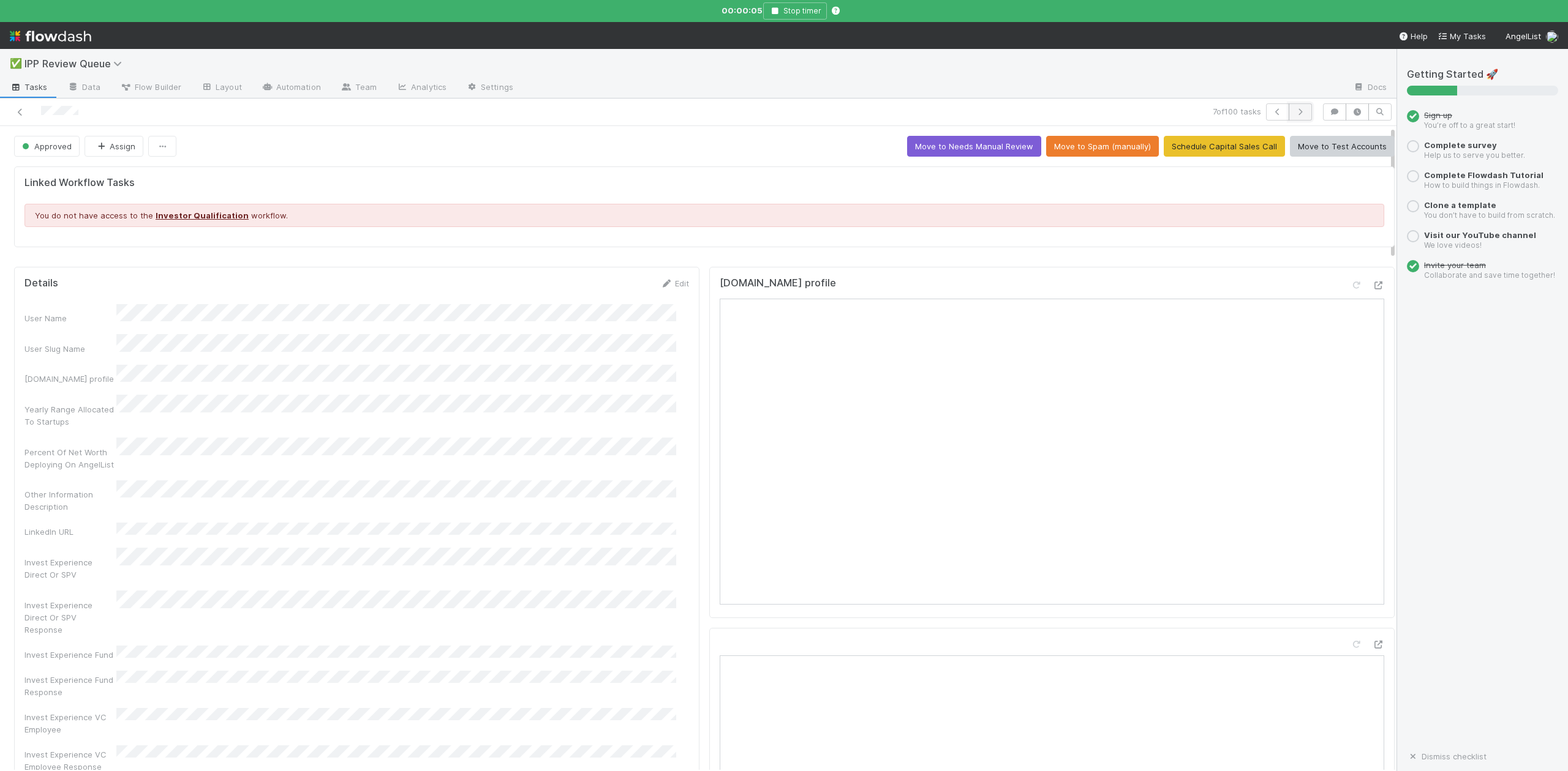
click at [1294, 110] on icon "button" at bounding box center [1300, 112] width 13 height 8
click at [730, 8] on icon "button" at bounding box center [726, 12] width 13 height 8
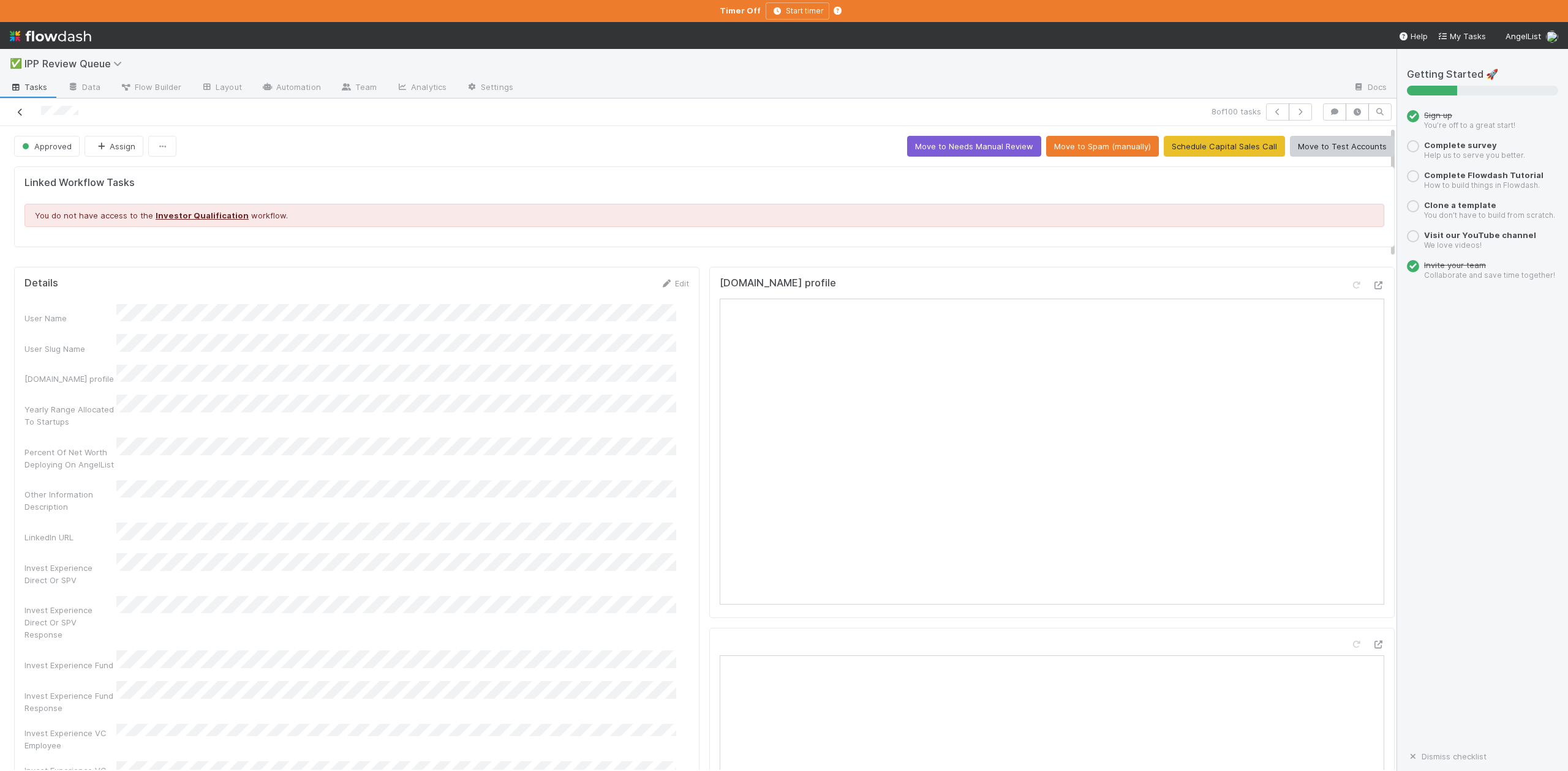
click at [17, 111] on icon at bounding box center [20, 112] width 13 height 8
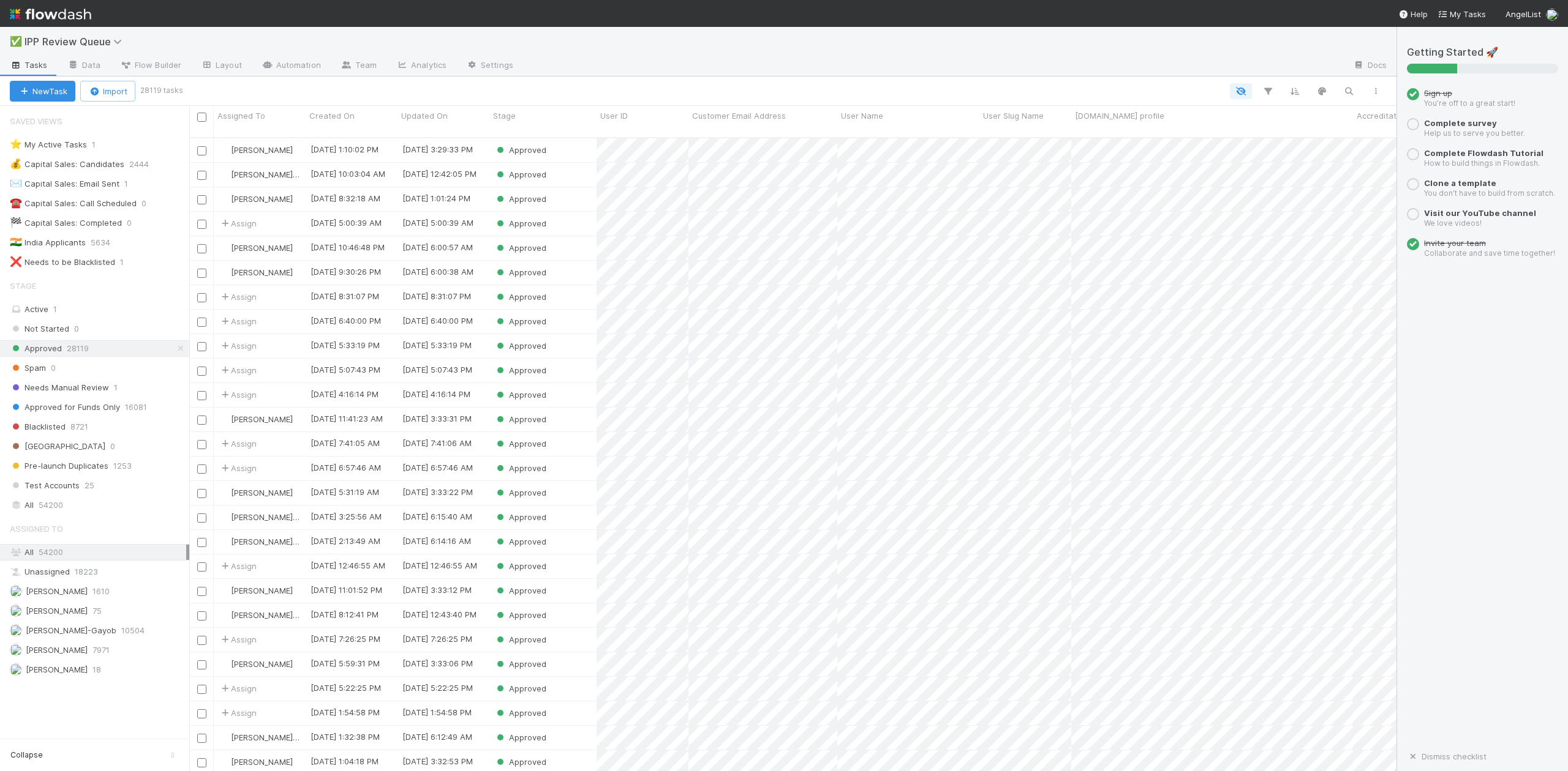
scroll to position [632, 1196]
click at [41, 432] on span "Blacklisted" at bounding box center [38, 427] width 56 height 15
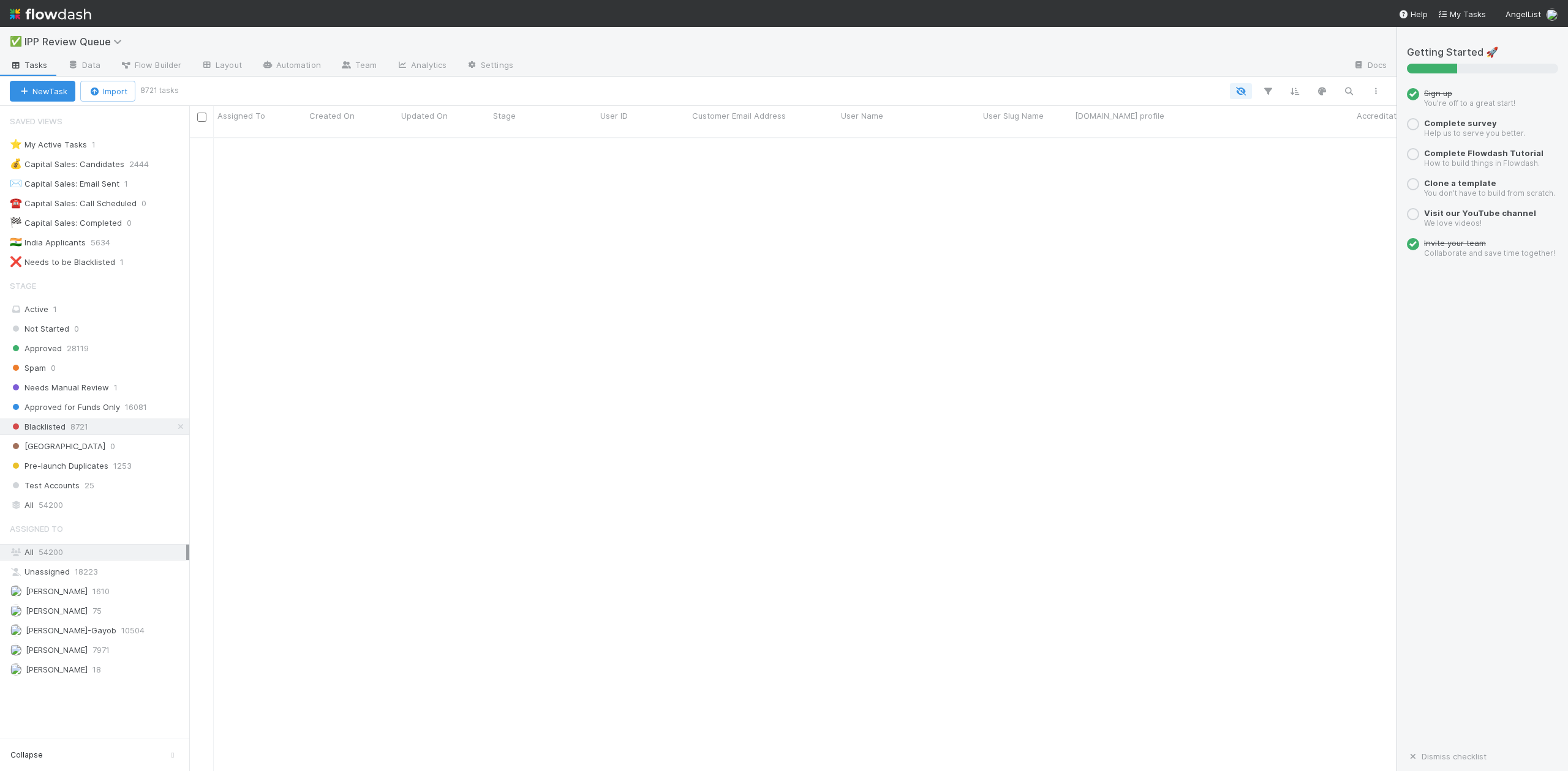
scroll to position [4267, 0]
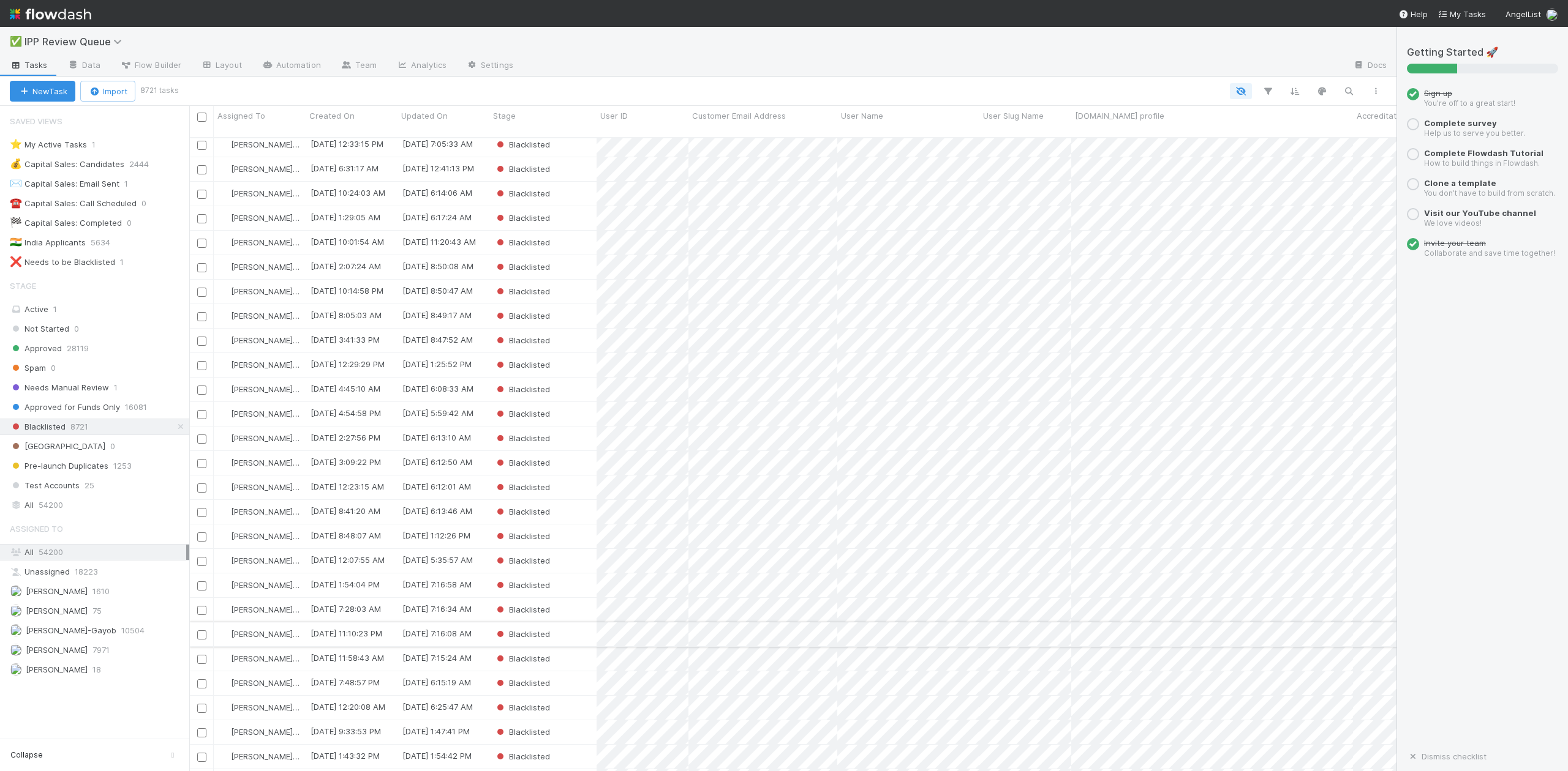
click at [569, 623] on div "Blacklisted" at bounding box center [543, 634] width 107 height 24
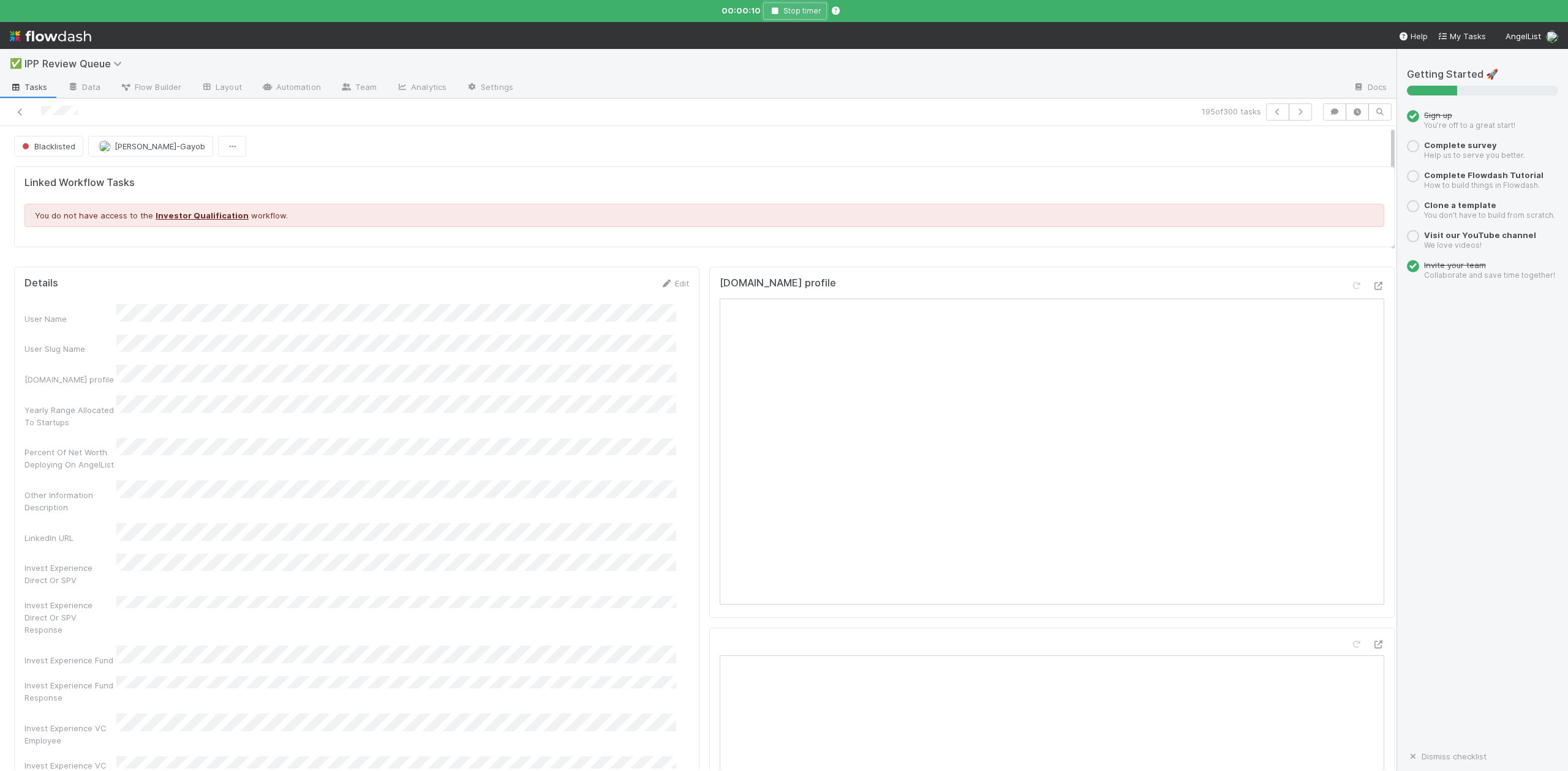
click at [778, 9] on icon "button" at bounding box center [774, 12] width 13 height 8
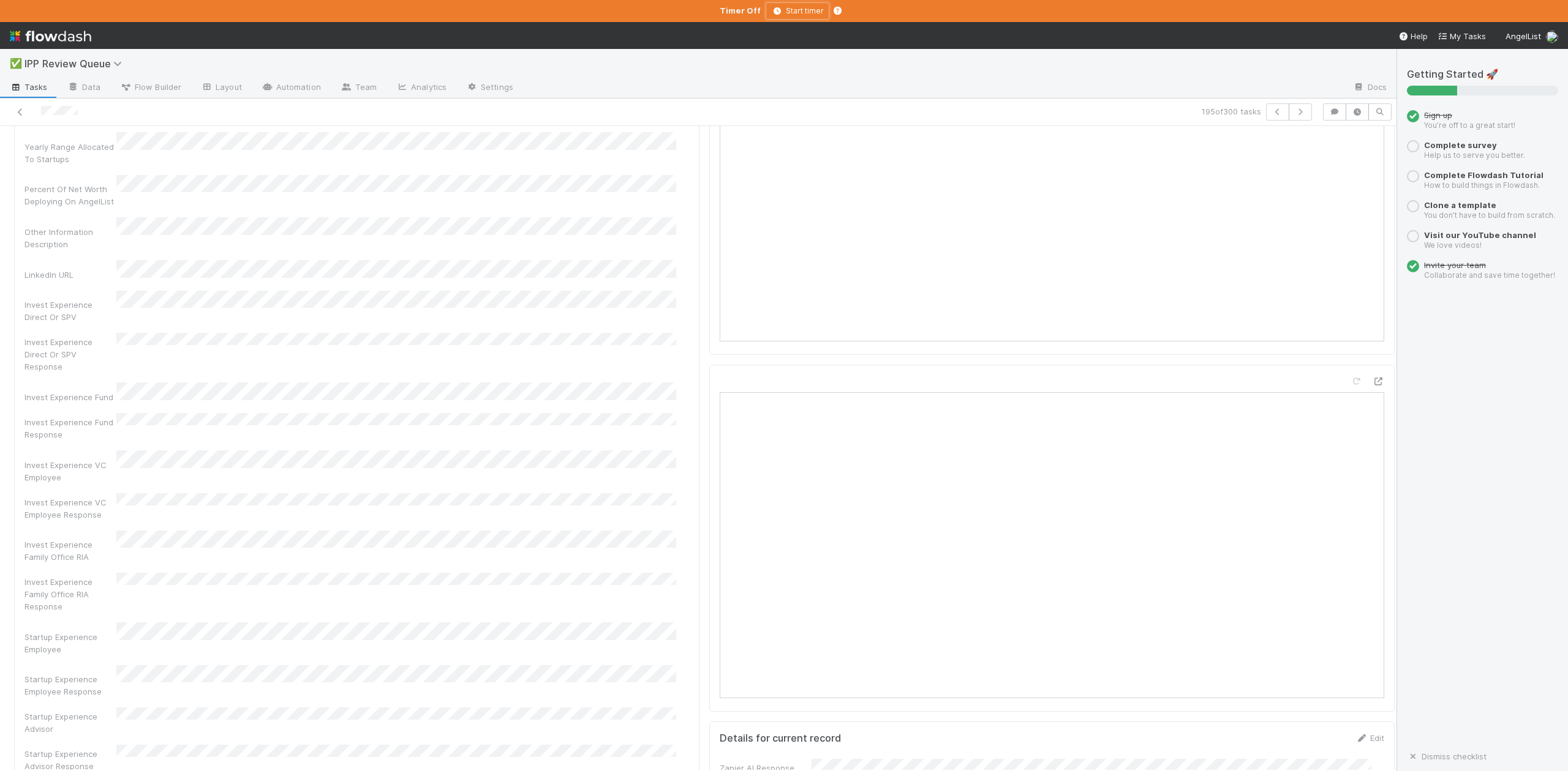
scroll to position [245, 0]
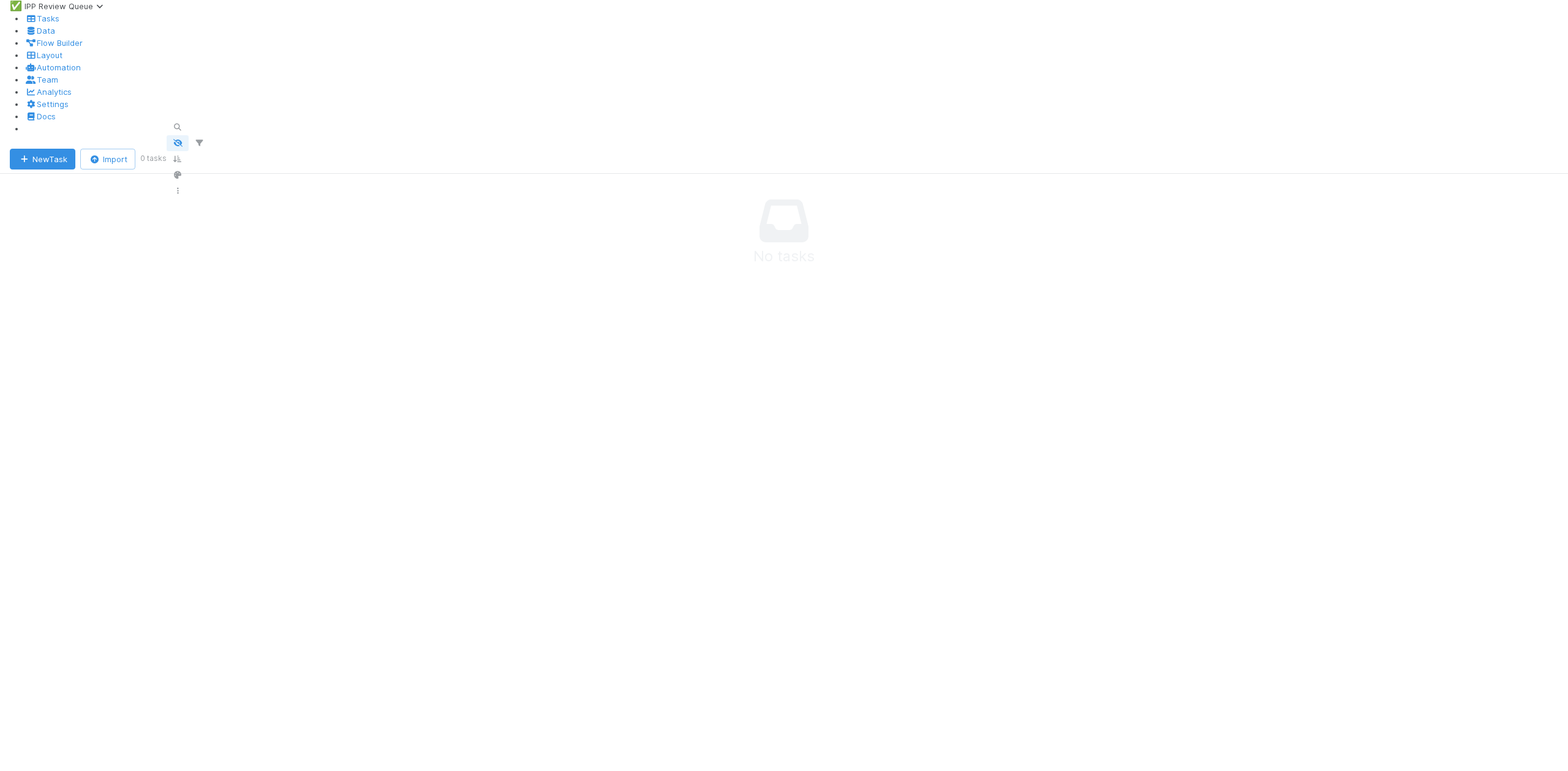
scroll to position [620, 1183]
click at [184, 123] on icon "button" at bounding box center [177, 127] width 13 height 8
paste input "https://angel.co/u/eliza-smu"
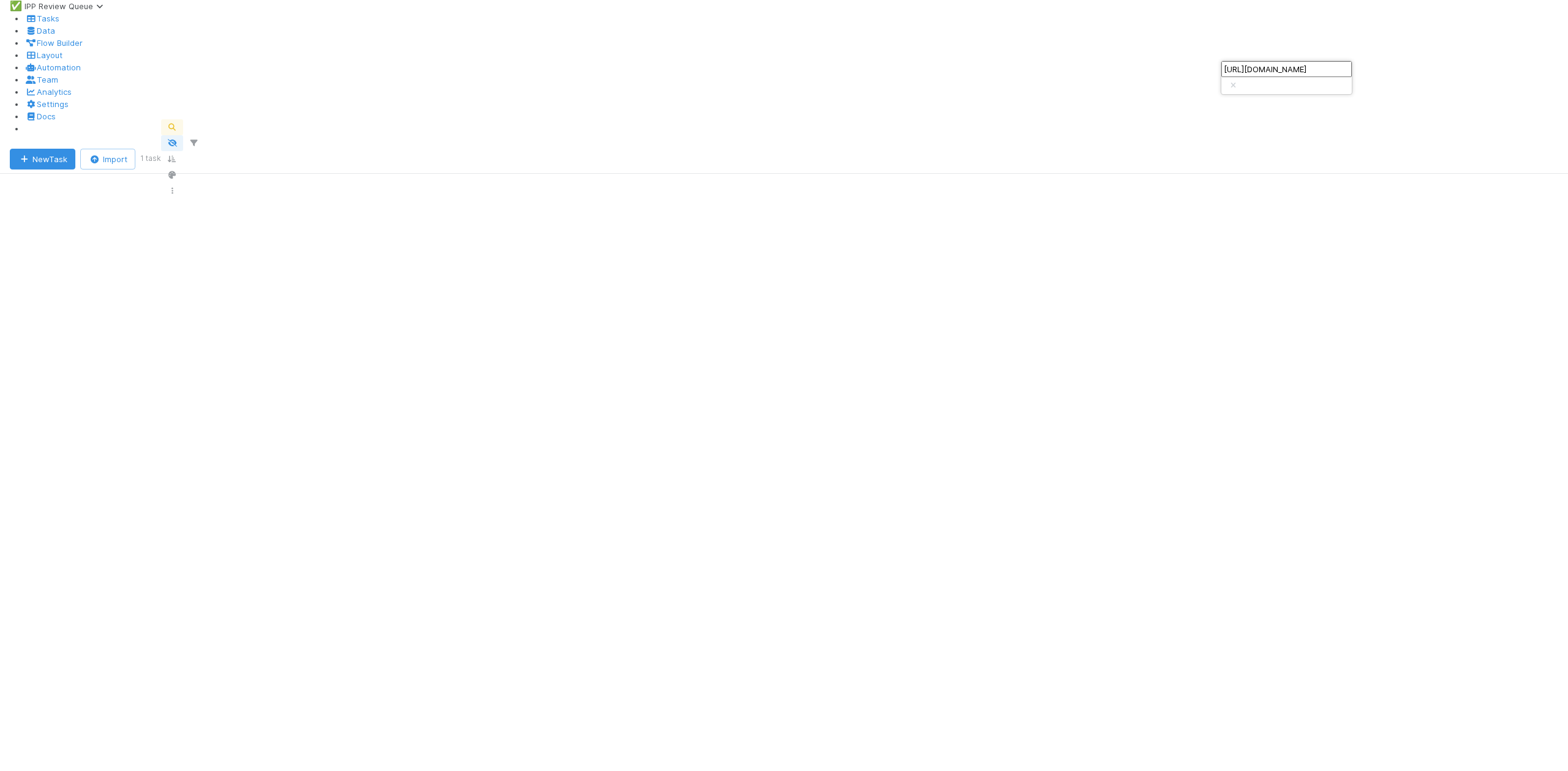
type input "https://angel.co/u/eliza-smu"
